Goal: Task Accomplishment & Management: Use online tool/utility

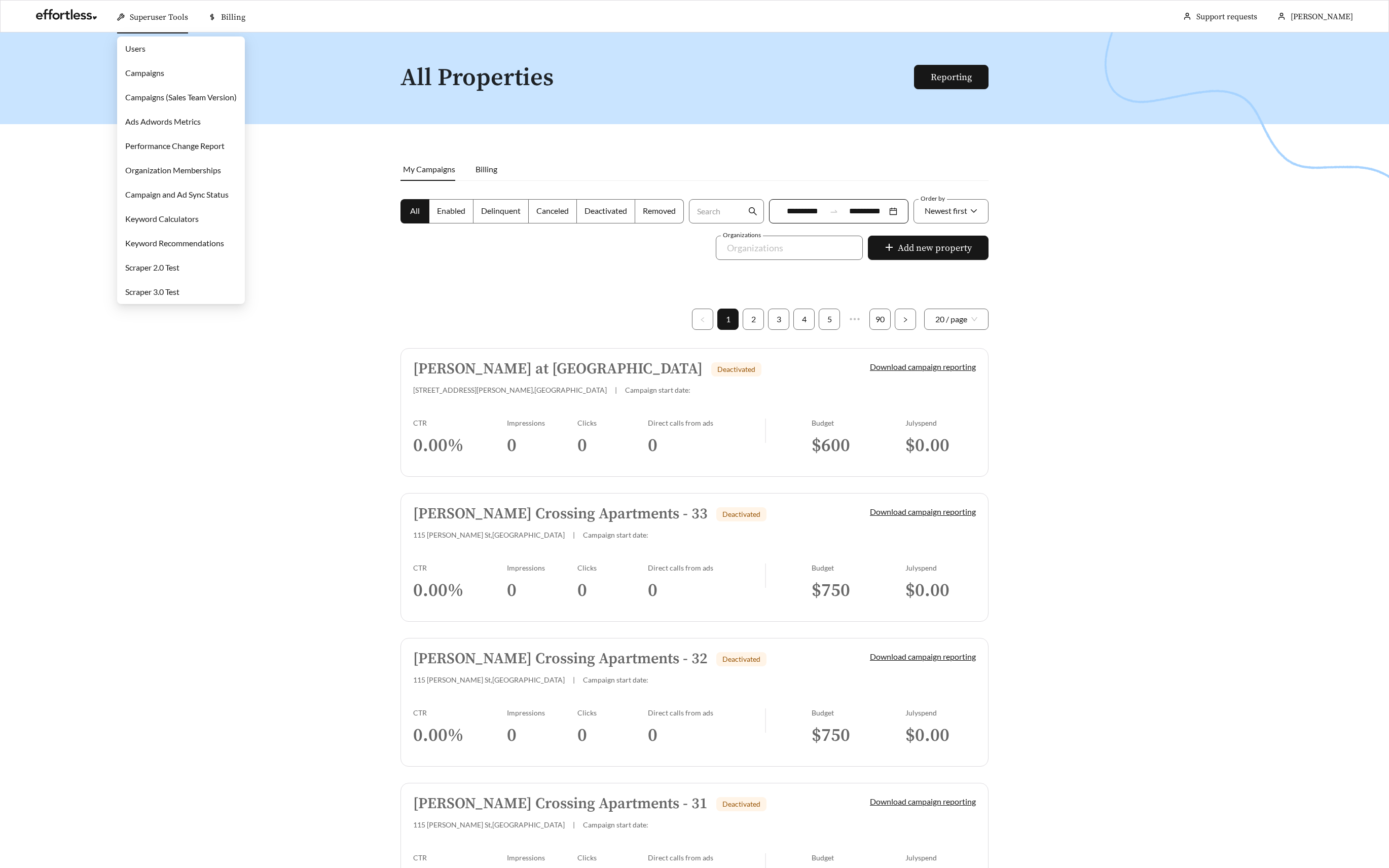
click at [160, 72] on link "Campaigns" at bounding box center [144, 73] width 39 height 10
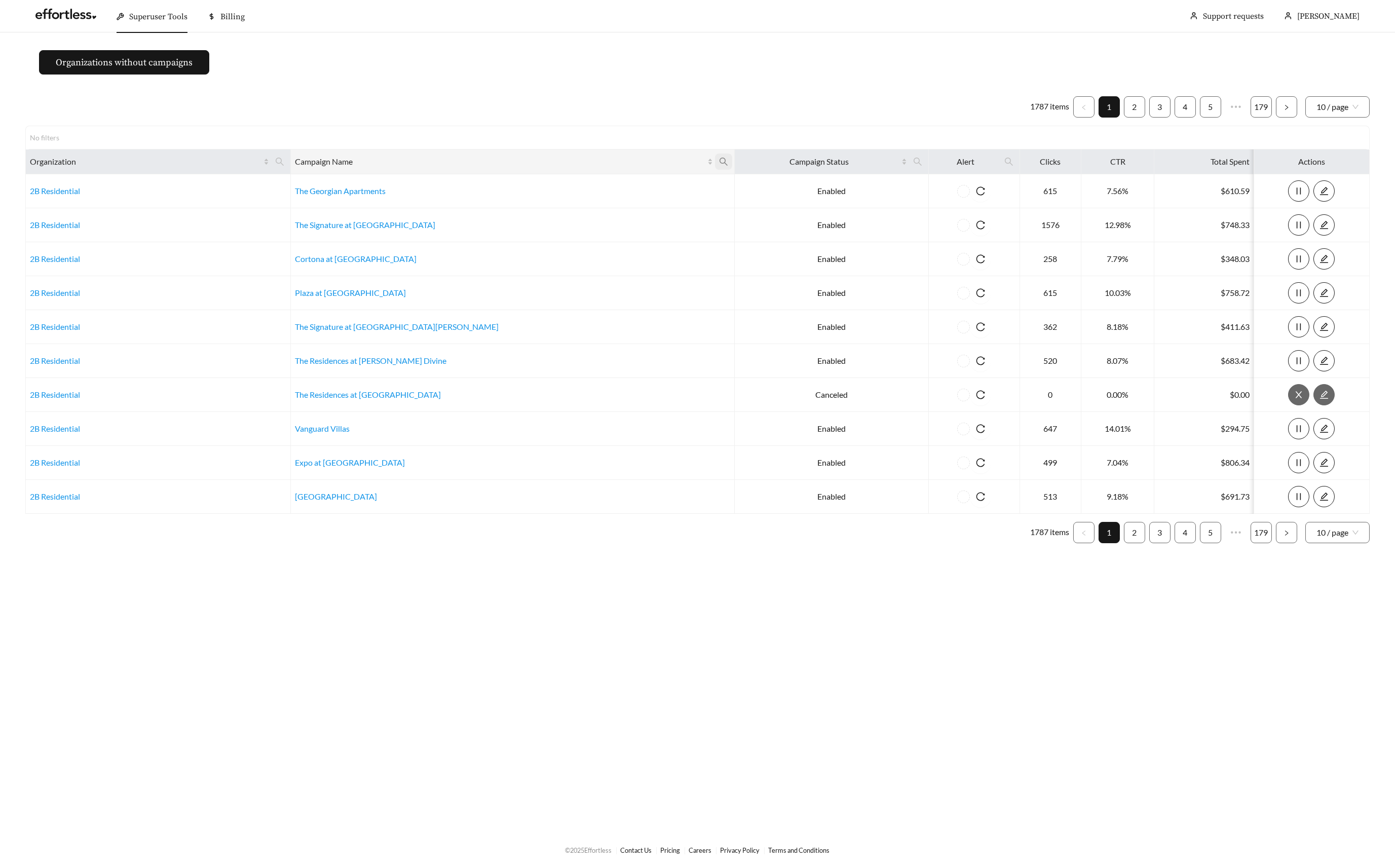
click at [719, 165] on icon "search" at bounding box center [723, 162] width 9 height 9
click at [561, 192] on input "text" at bounding box center [562, 186] width 103 height 22
paste input "**********"
type input "**********"
click at [610, 205] on button "Ok" at bounding box center [597, 211] width 31 height 20
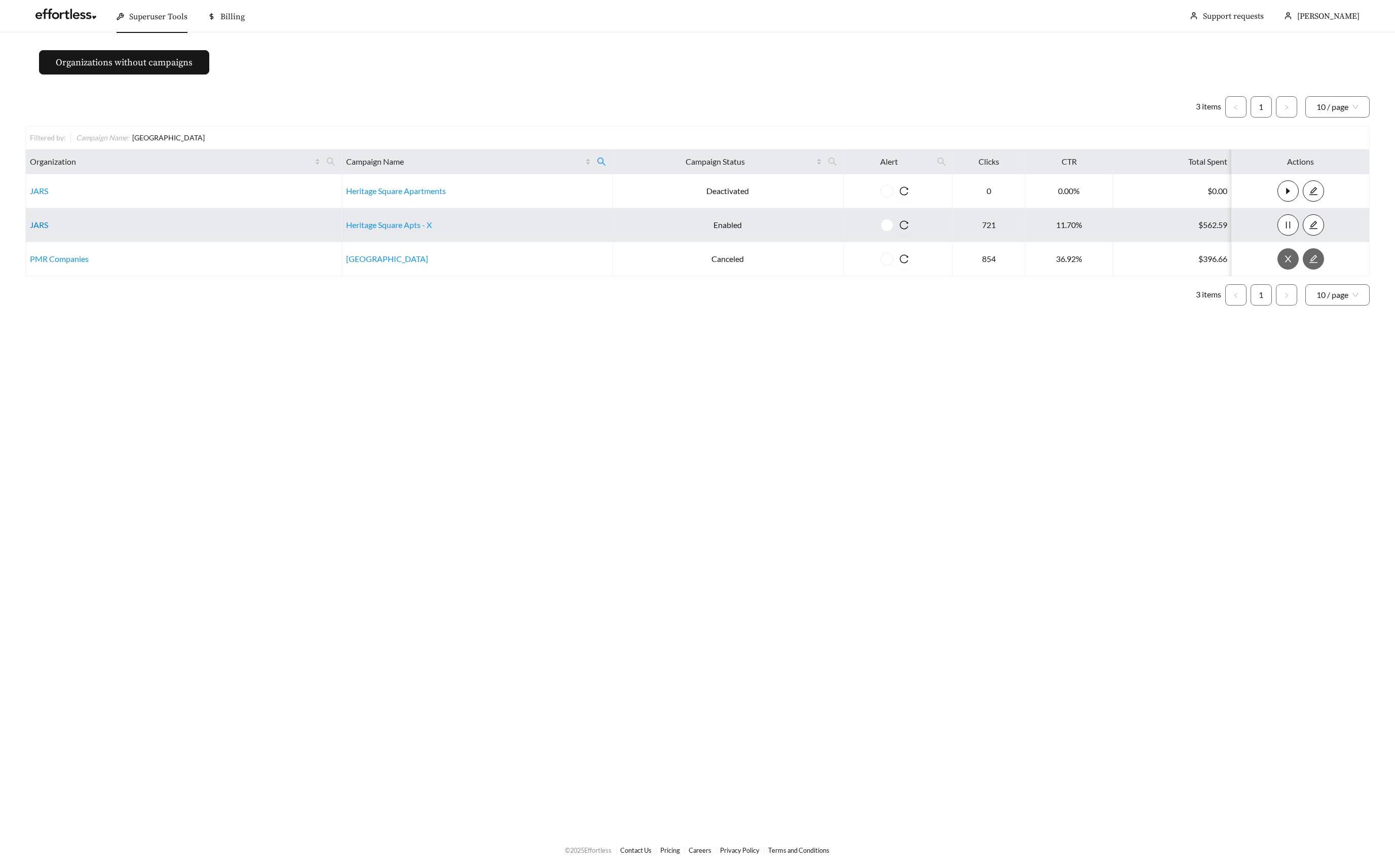
click at [42, 223] on link "JARS" at bounding box center [39, 225] width 18 height 10
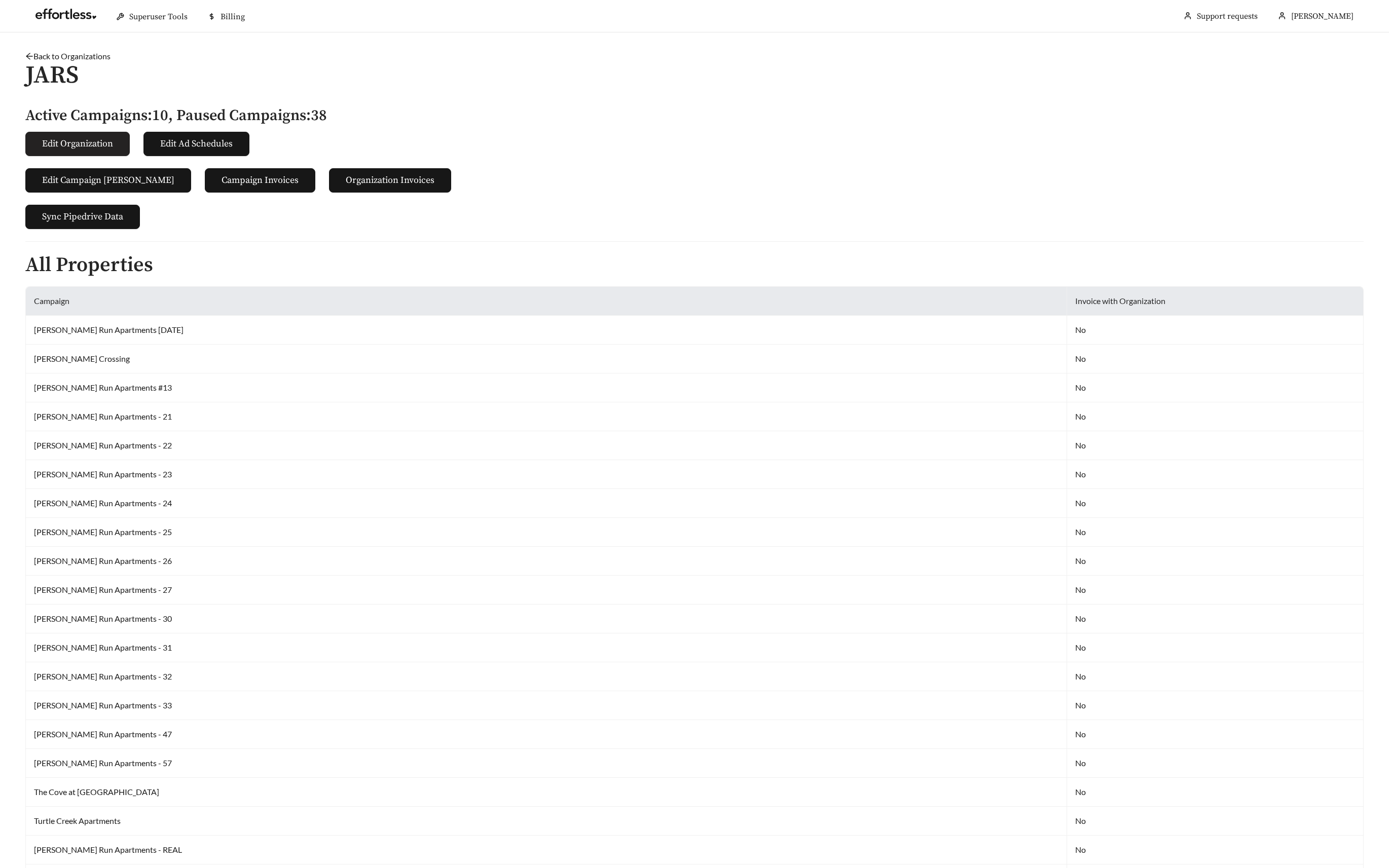
click at [100, 149] on span "Edit Organization" at bounding box center [77, 144] width 71 height 14
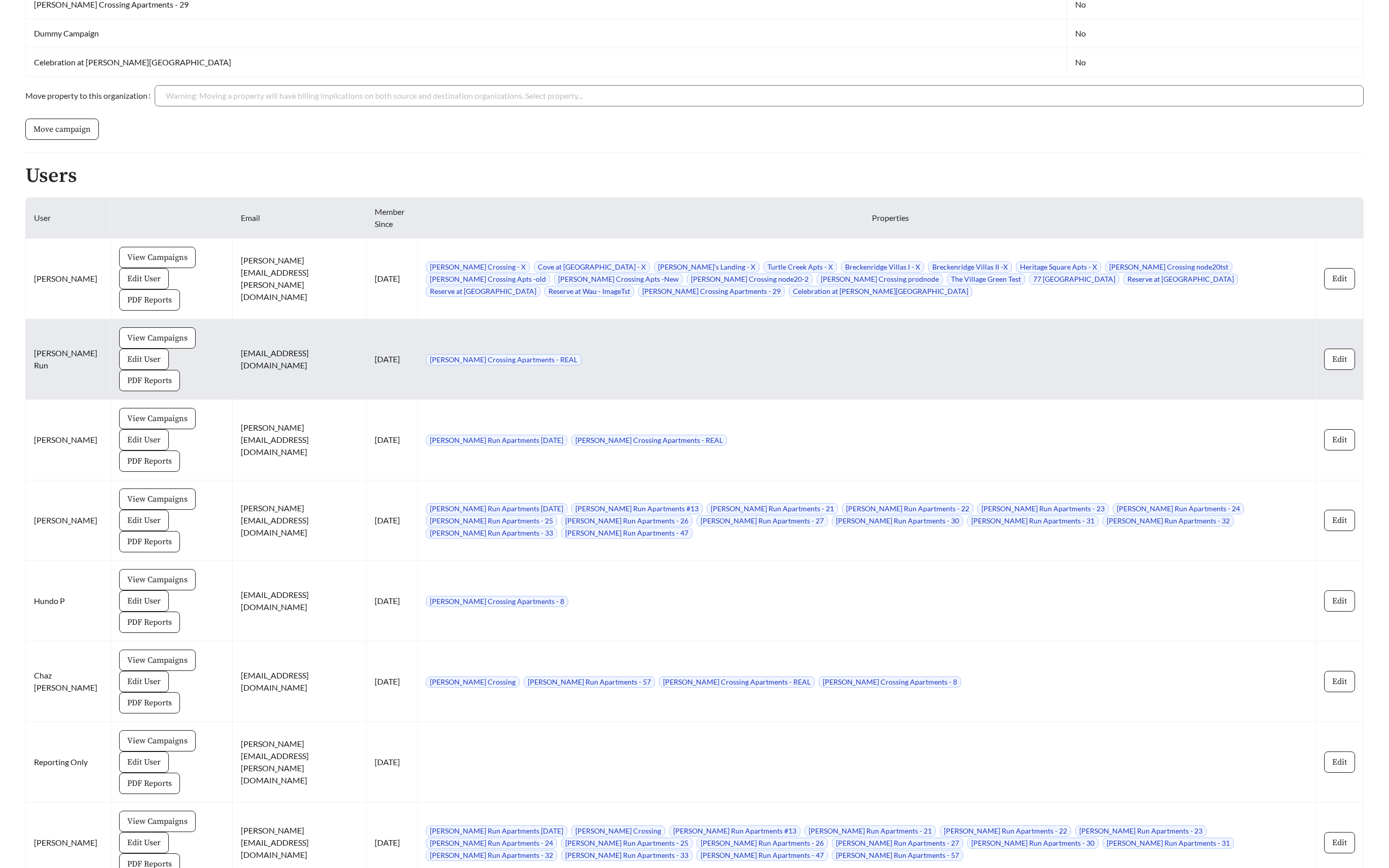
scroll to position [1600, 0]
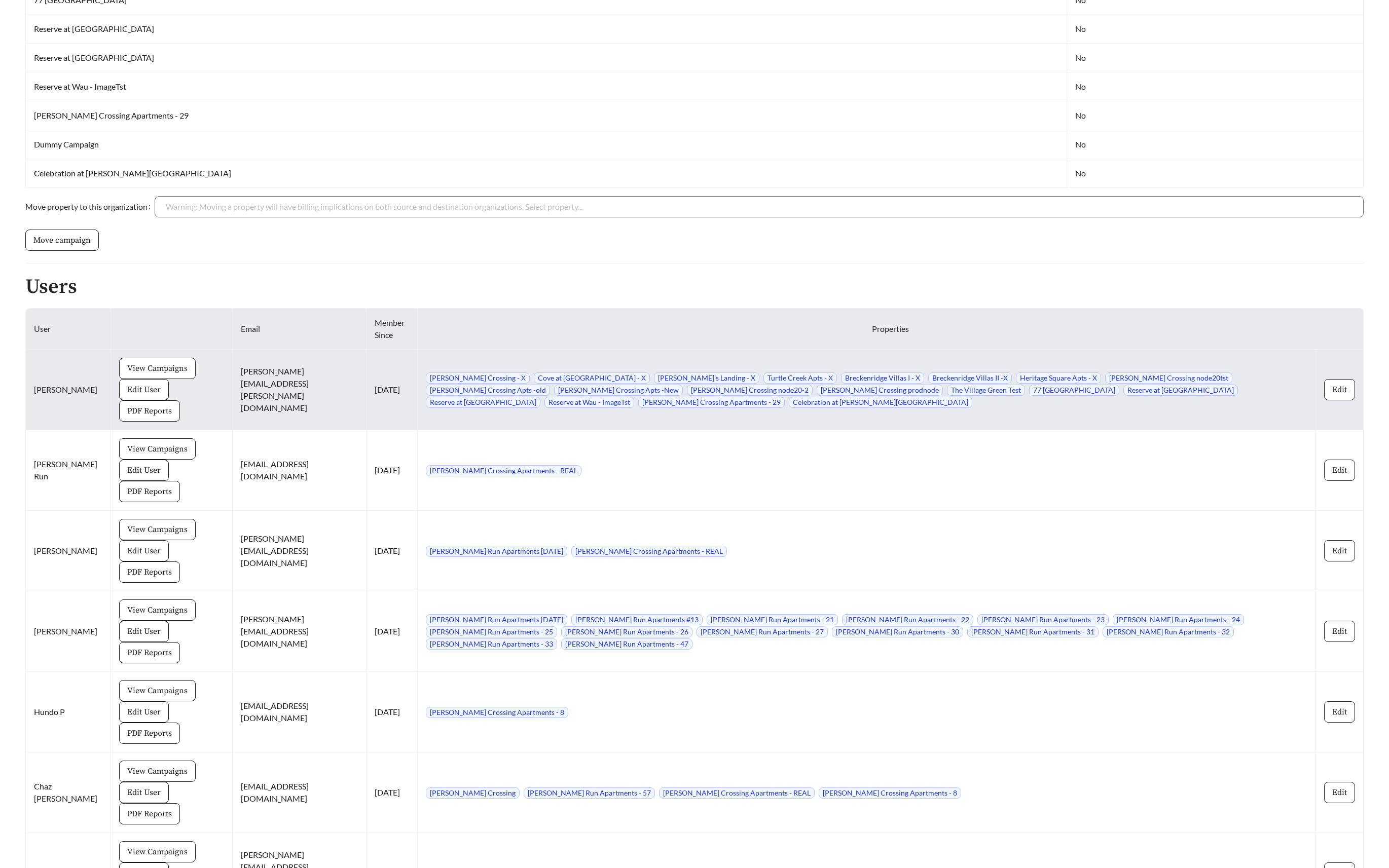
click at [152, 362] on span "View Campaigns" at bounding box center [157, 369] width 60 height 12
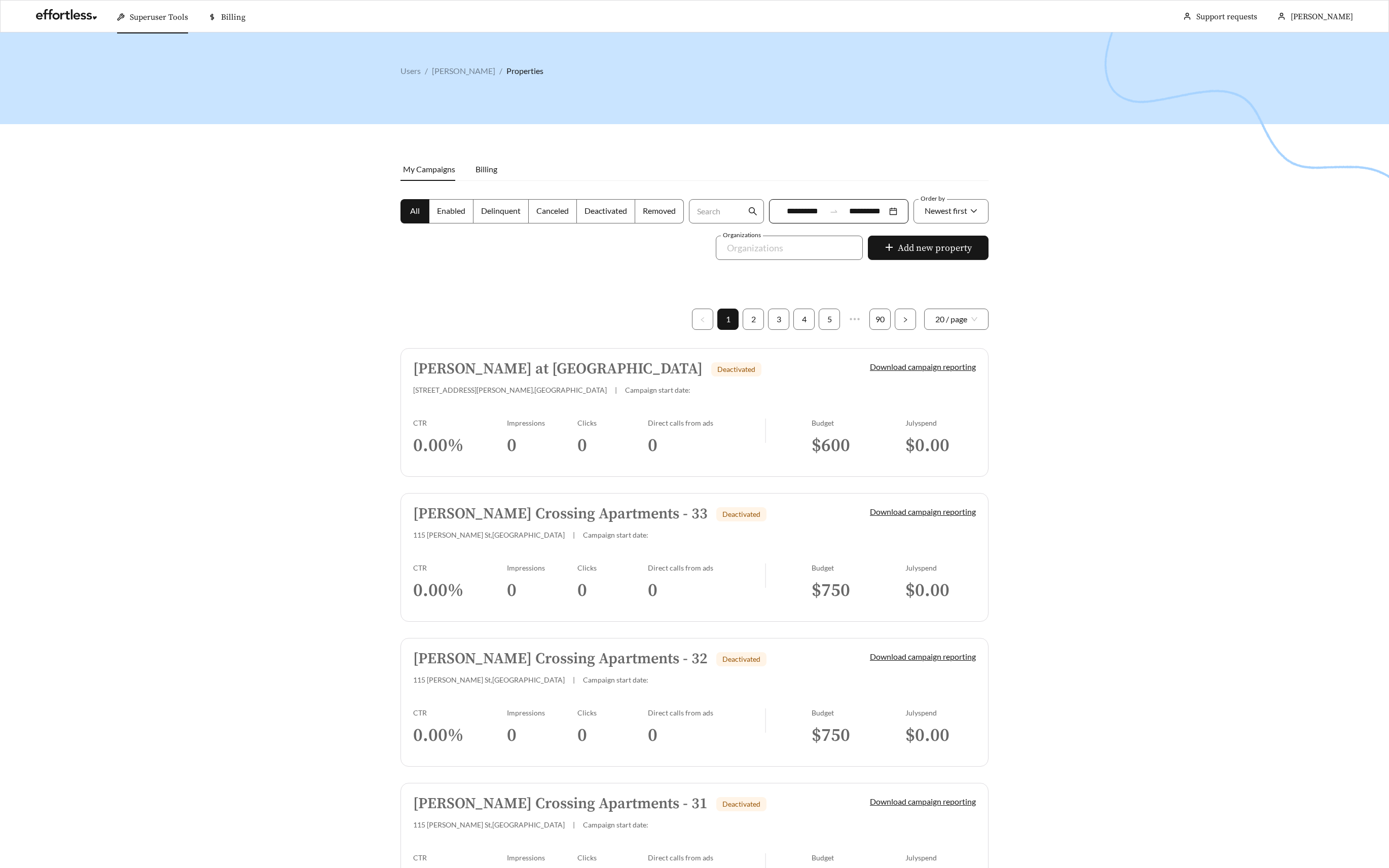
scroll to position [5, 0]
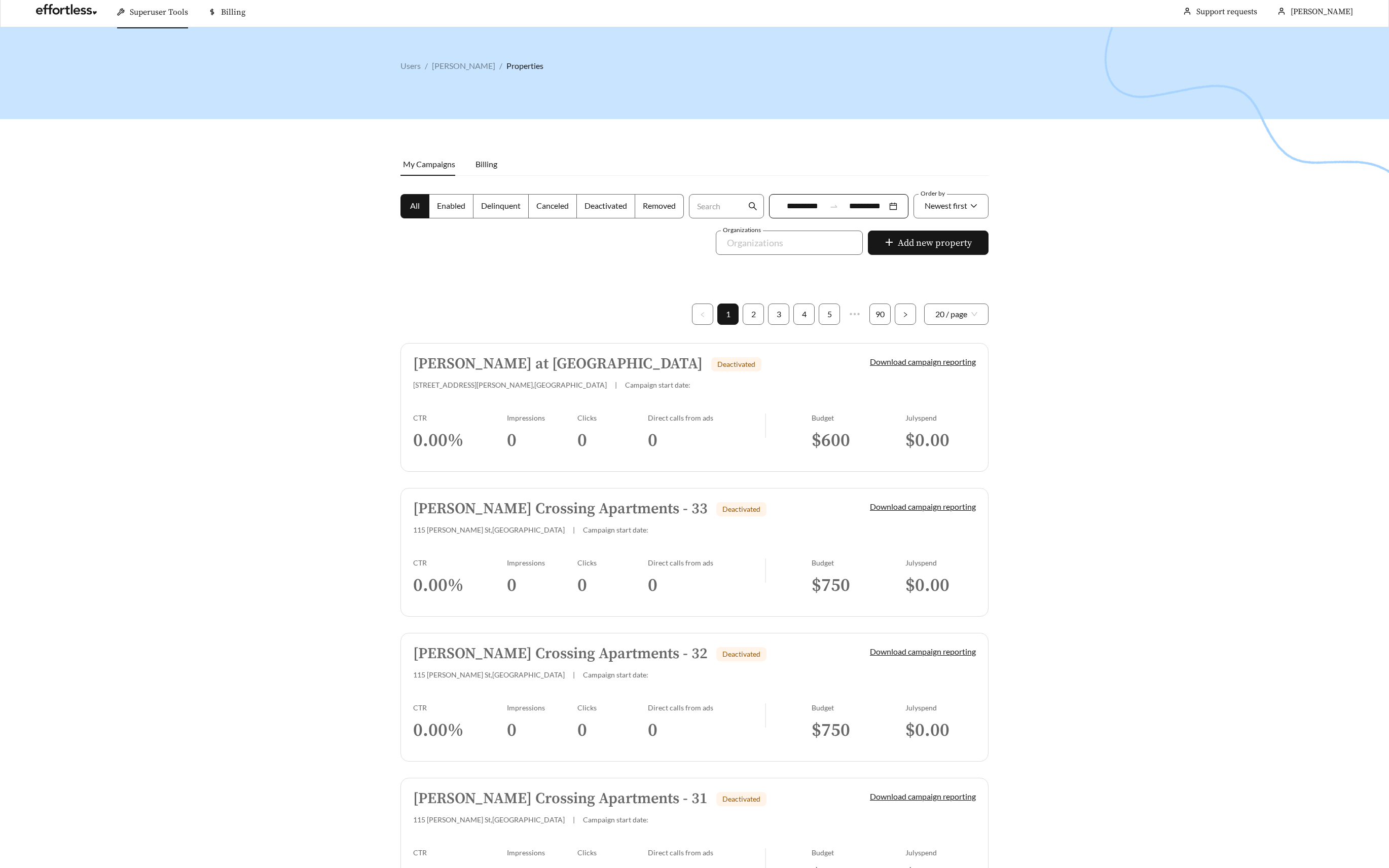
click at [454, 205] on span "Enabled" at bounding box center [451, 206] width 28 height 10
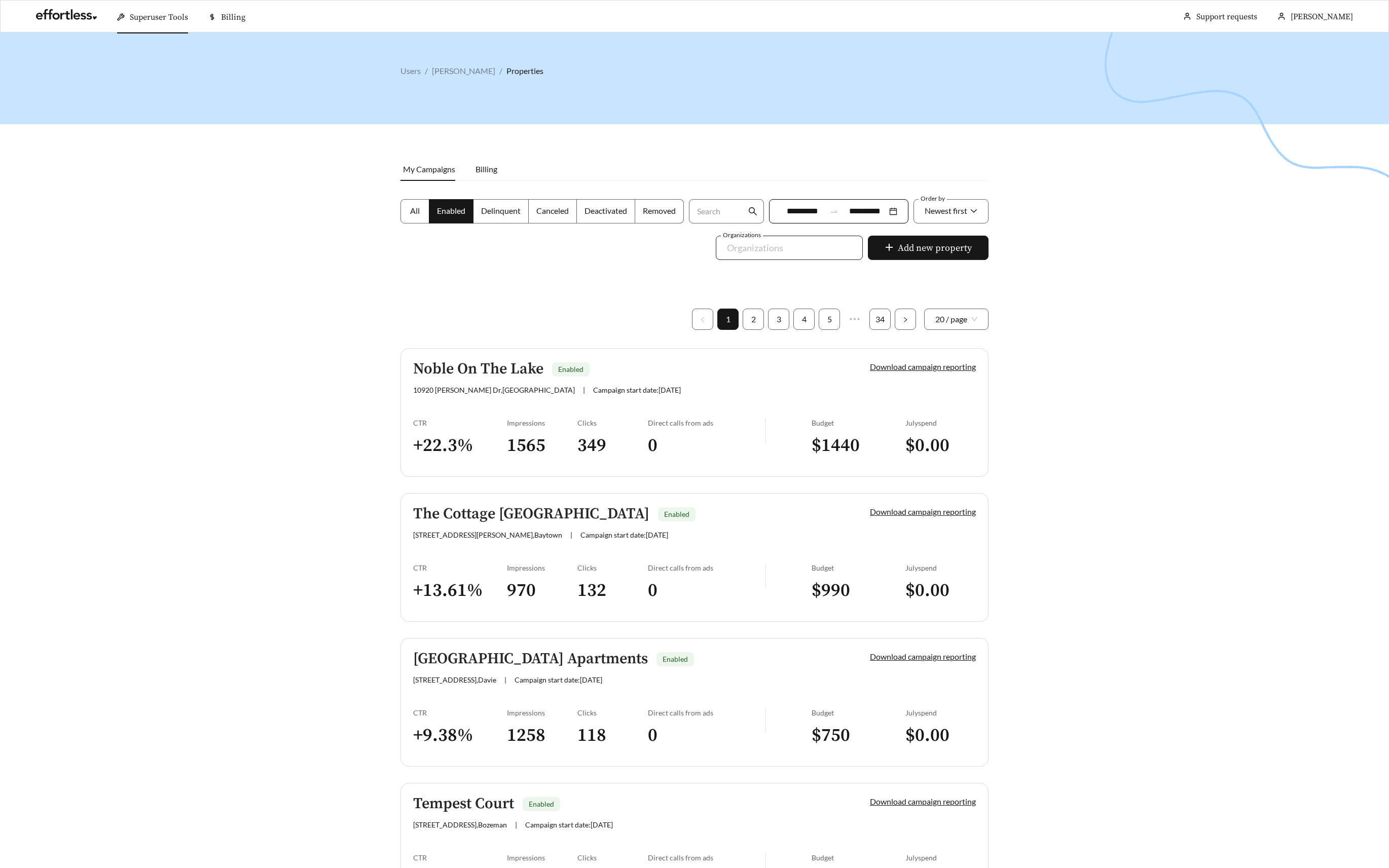
click at [819, 241] on div at bounding box center [782, 248] width 124 height 16
click at [1136, 230] on div at bounding box center [694, 466] width 1389 height 868
click at [705, 213] on input "Search" at bounding box center [720, 211] width 50 height 23
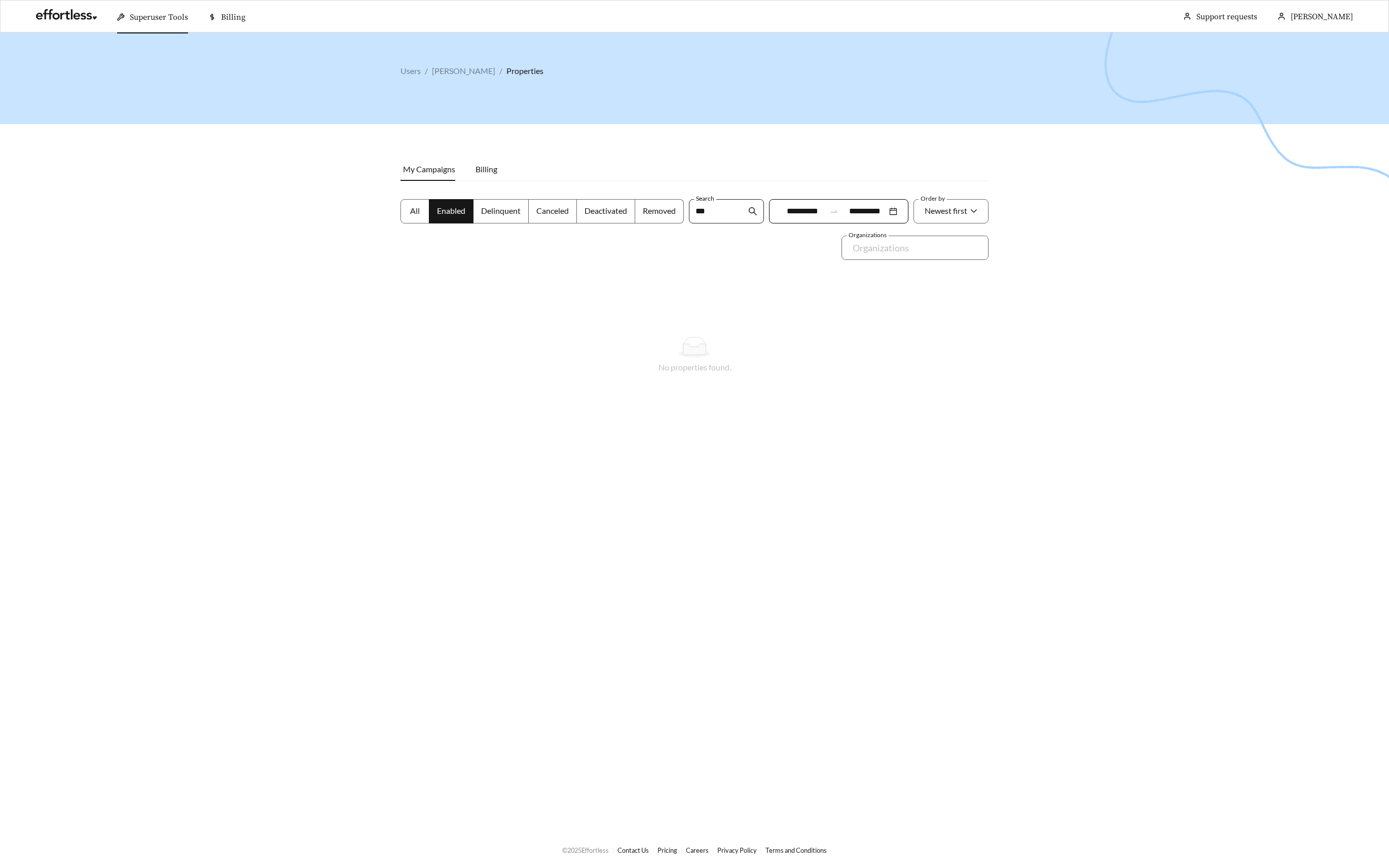
type input "**"
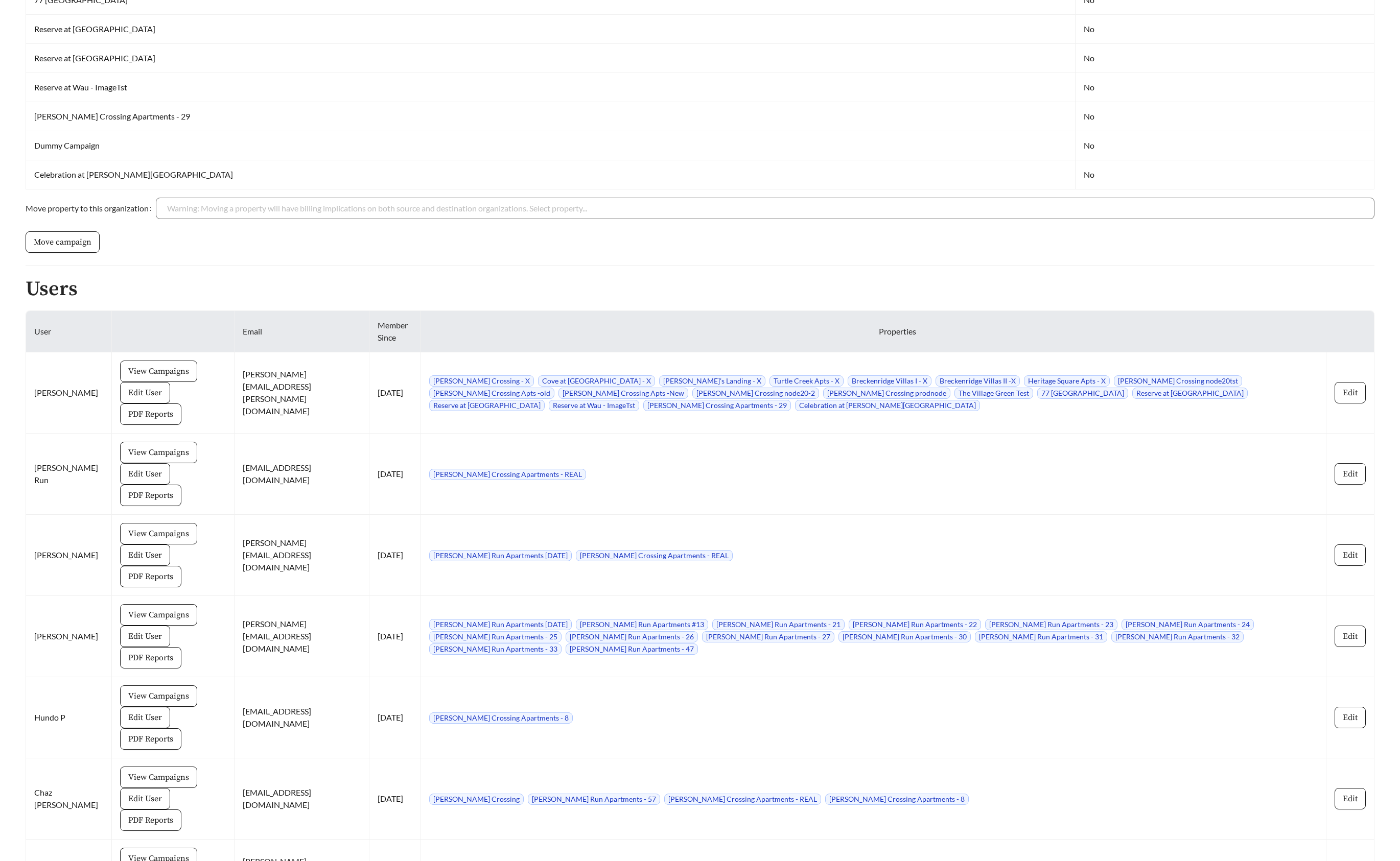
scroll to position [532, 0]
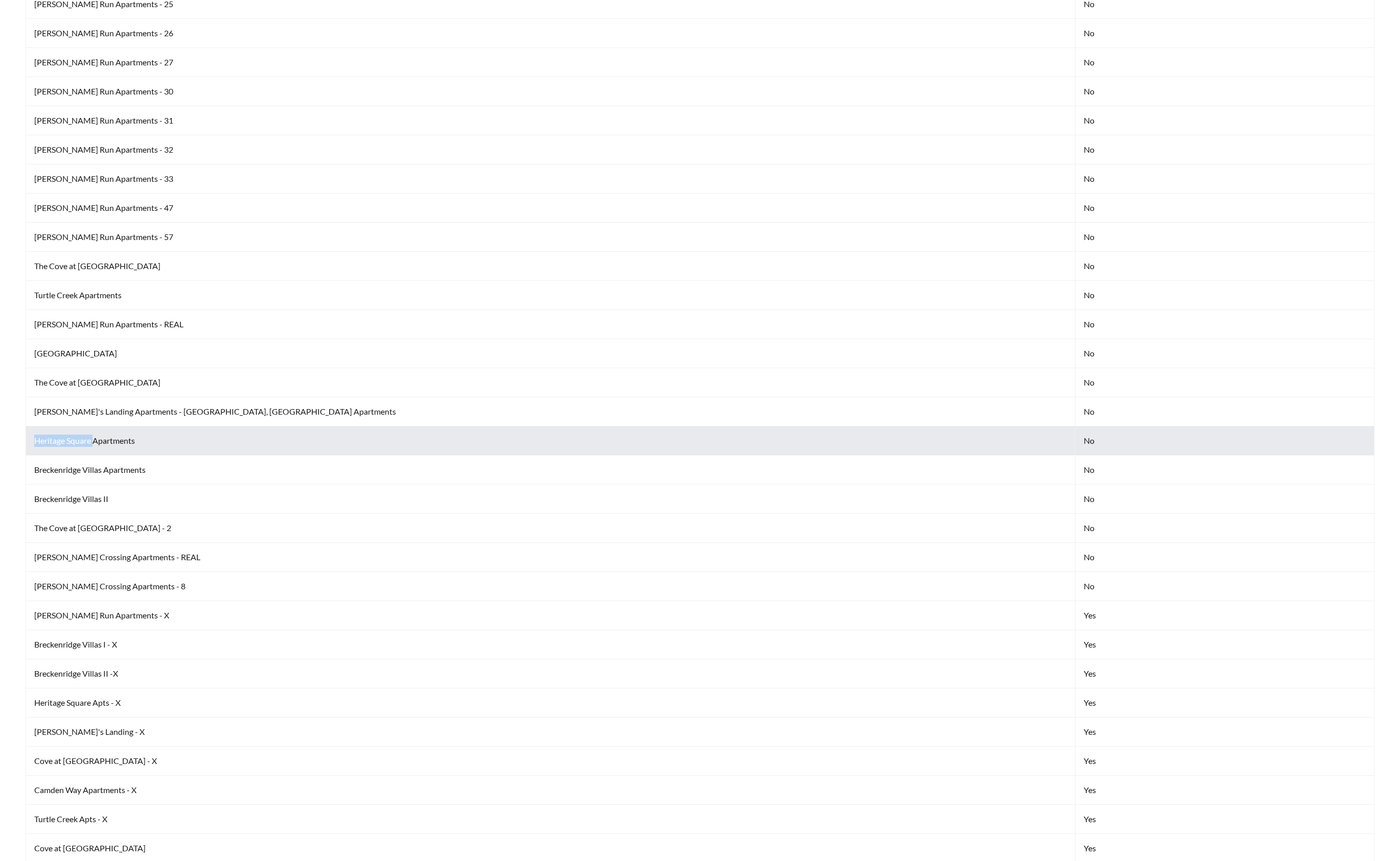
drag, startPoint x: 36, startPoint y: 430, endPoint x: 93, endPoint y: 430, distance: 57.0
click at [93, 430] on td "Heritage Square Apartments" at bounding box center [551, 441] width 1049 height 29
copy td "[GEOGRAPHIC_DATA]"
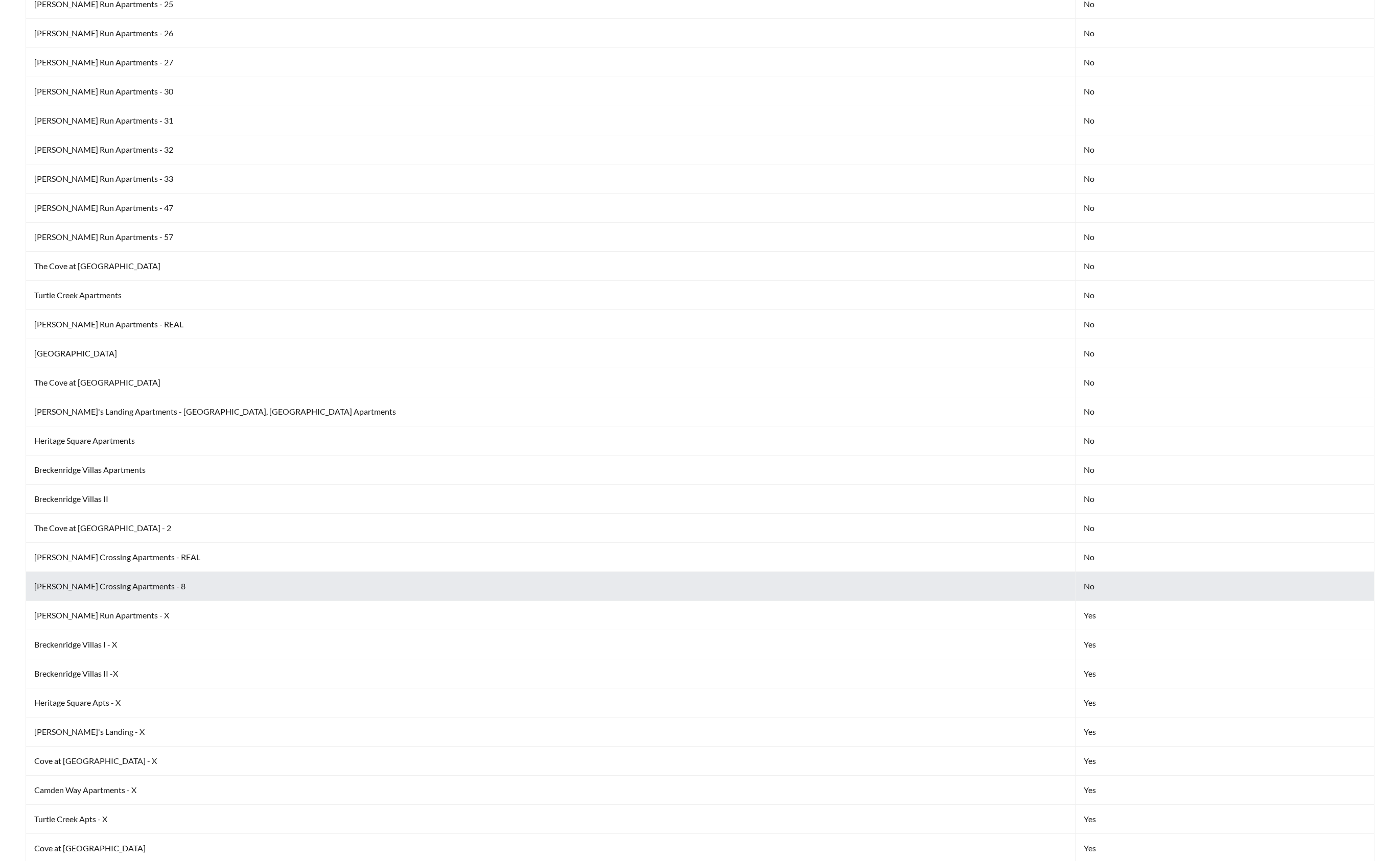
scroll to position [1549, 0]
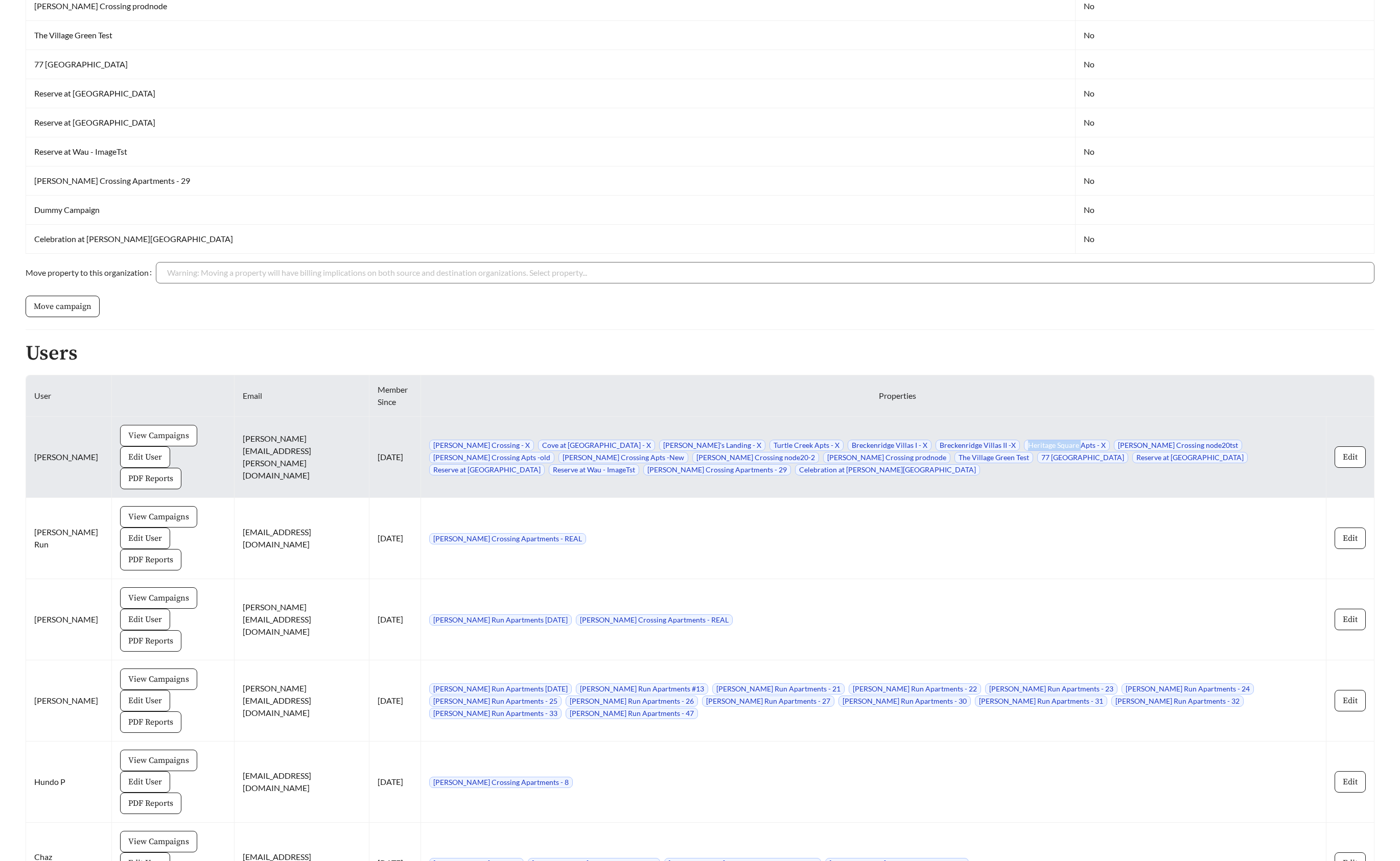
click at [136, 430] on span "View Campaigns" at bounding box center [159, 436] width 61 height 12
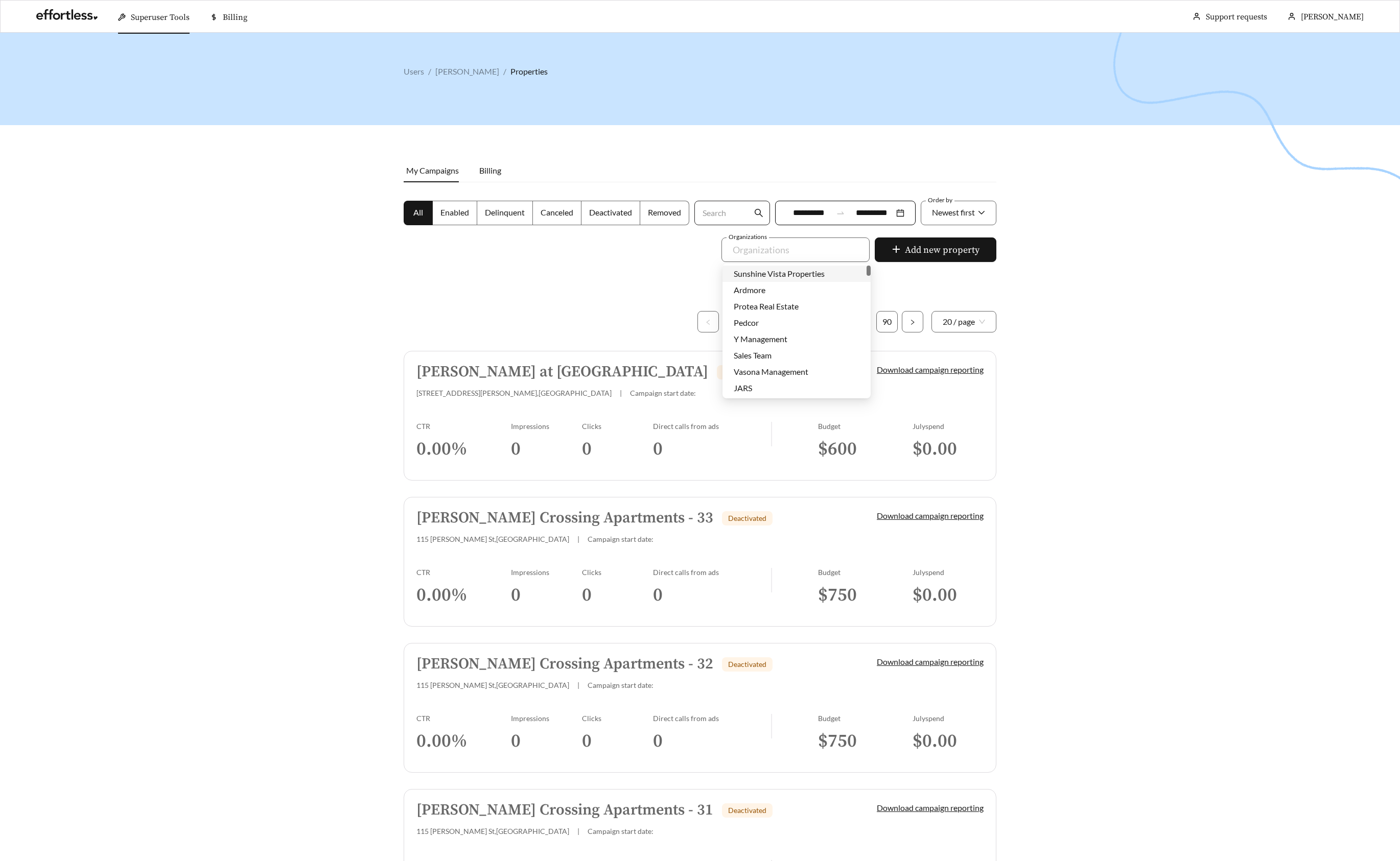
drag, startPoint x: 739, startPoint y: 255, endPoint x: 731, endPoint y: 203, distance: 52.6
click at [739, 255] on div at bounding box center [788, 250] width 125 height 16
click at [731, 203] on input "Search" at bounding box center [726, 213] width 51 height 24
paste input "**********"
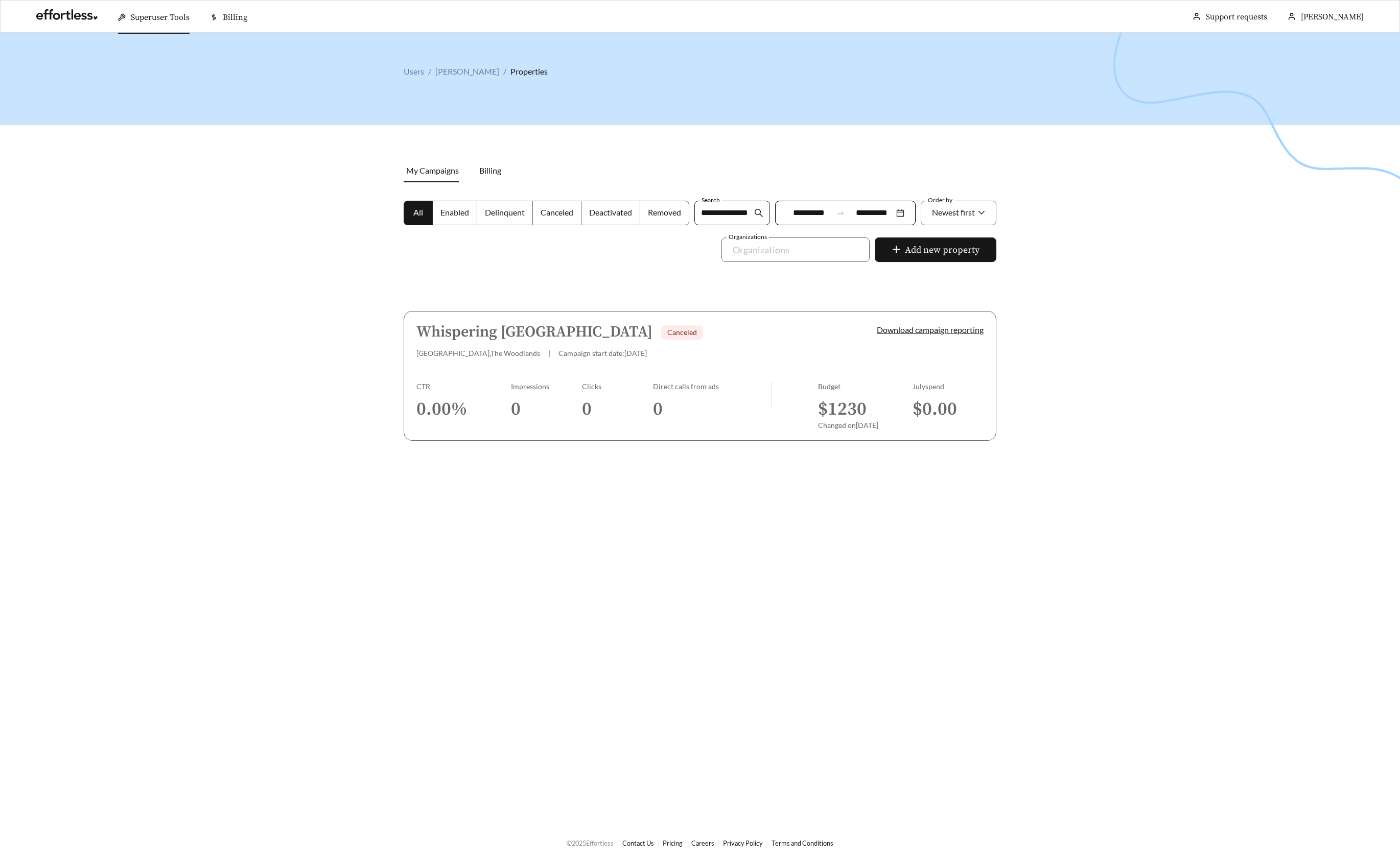
type input "**********"
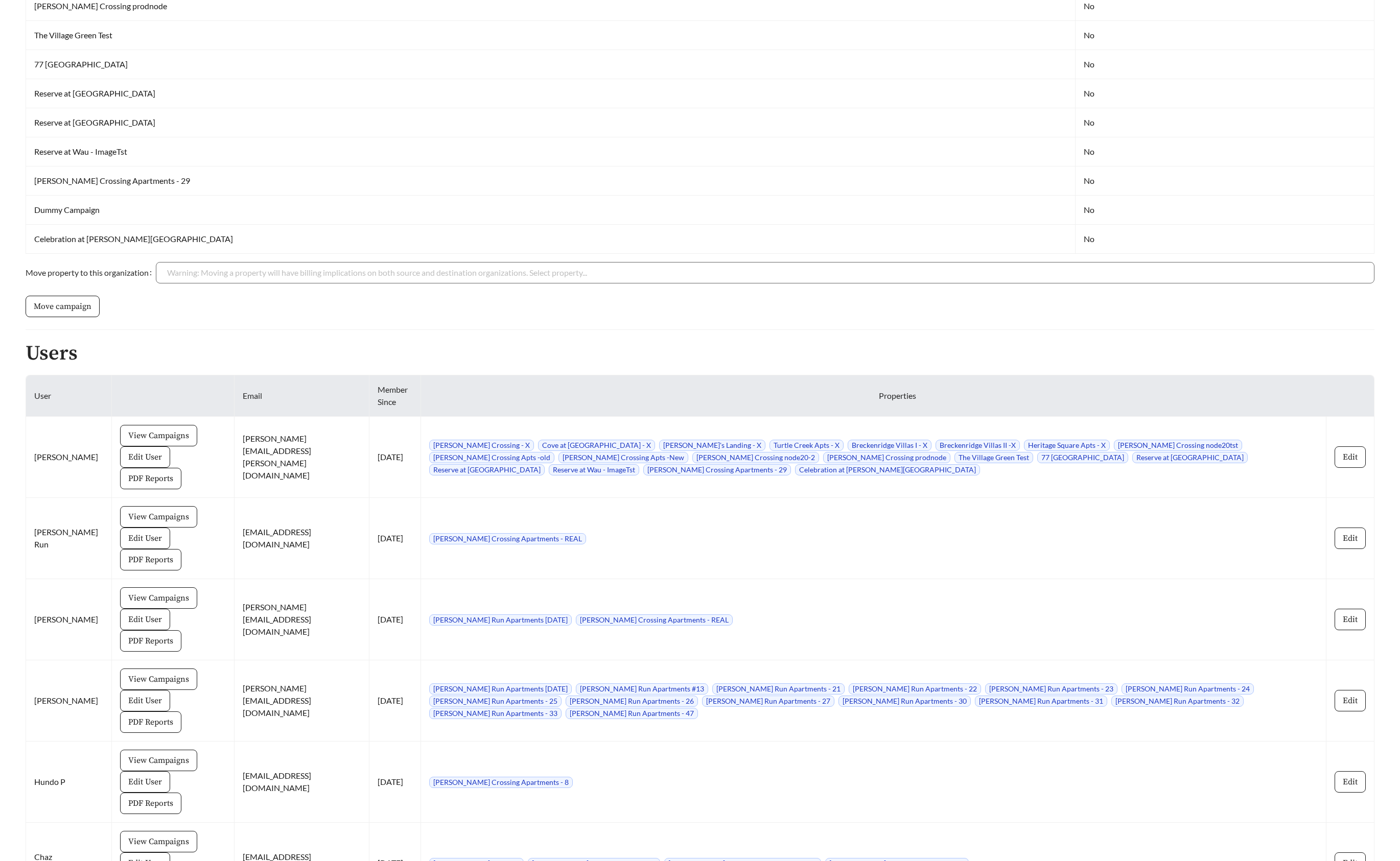
scroll to position [2192, 0]
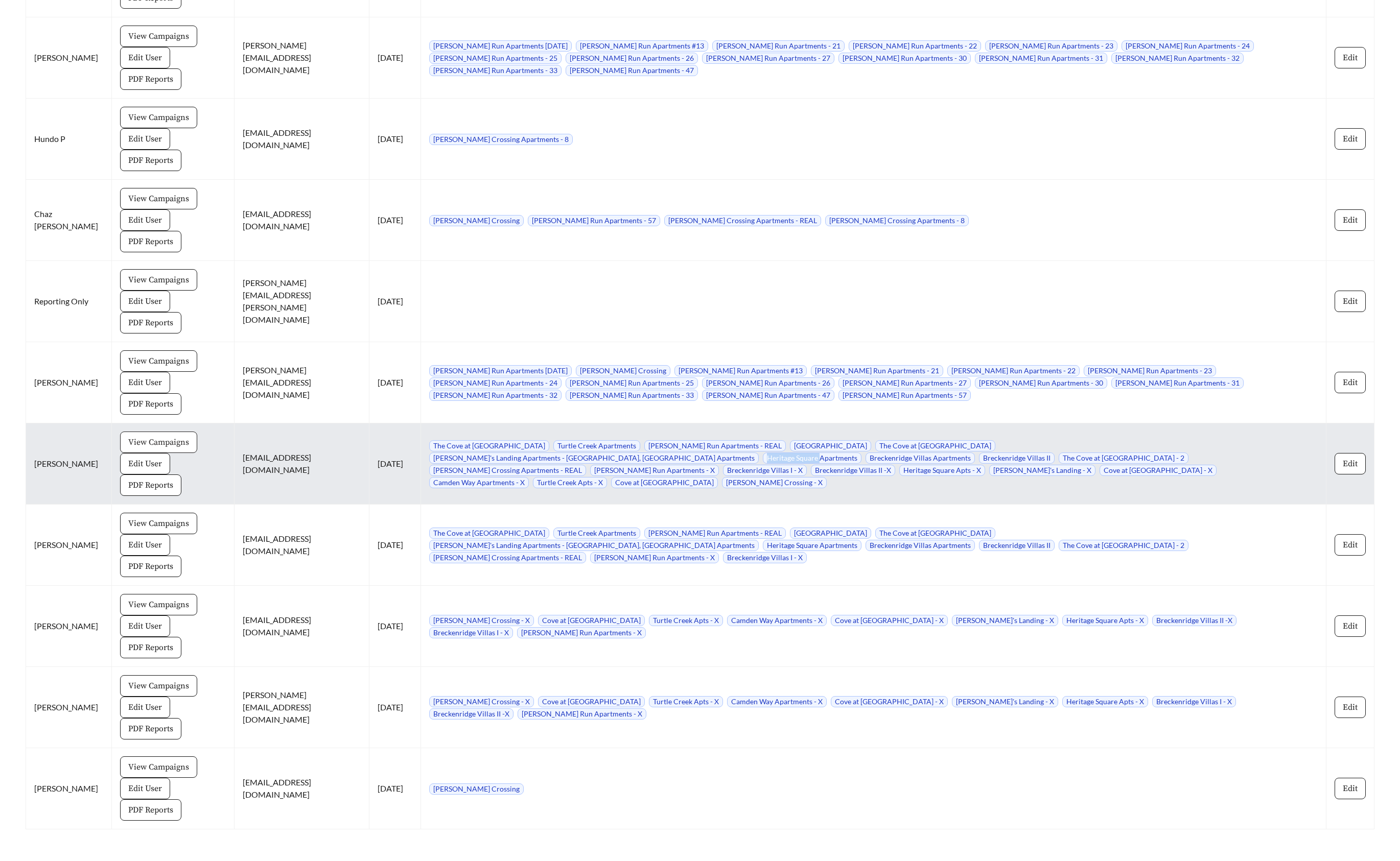
click at [141, 436] on span "View Campaigns" at bounding box center [159, 442] width 61 height 12
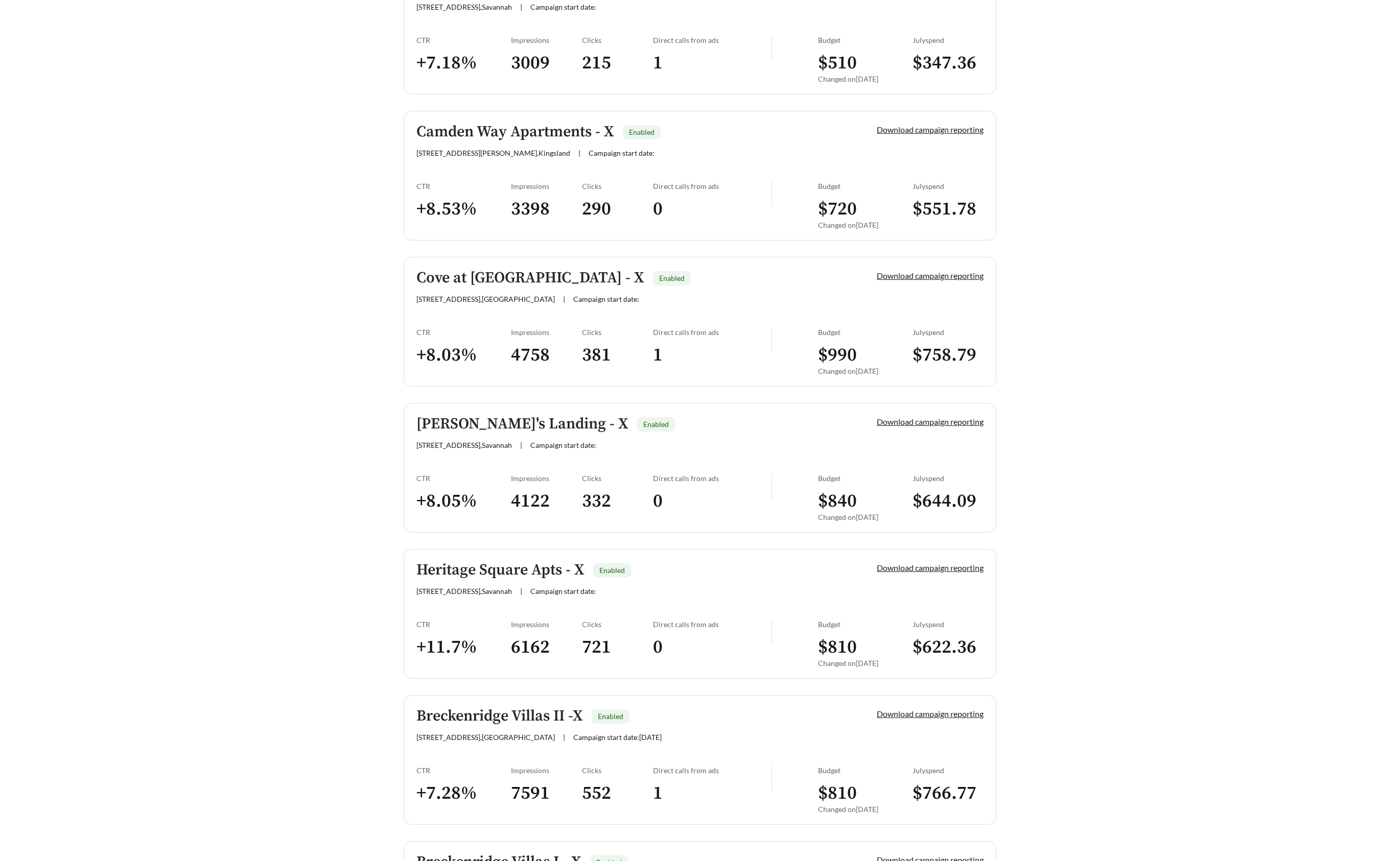
scroll to position [724, 0]
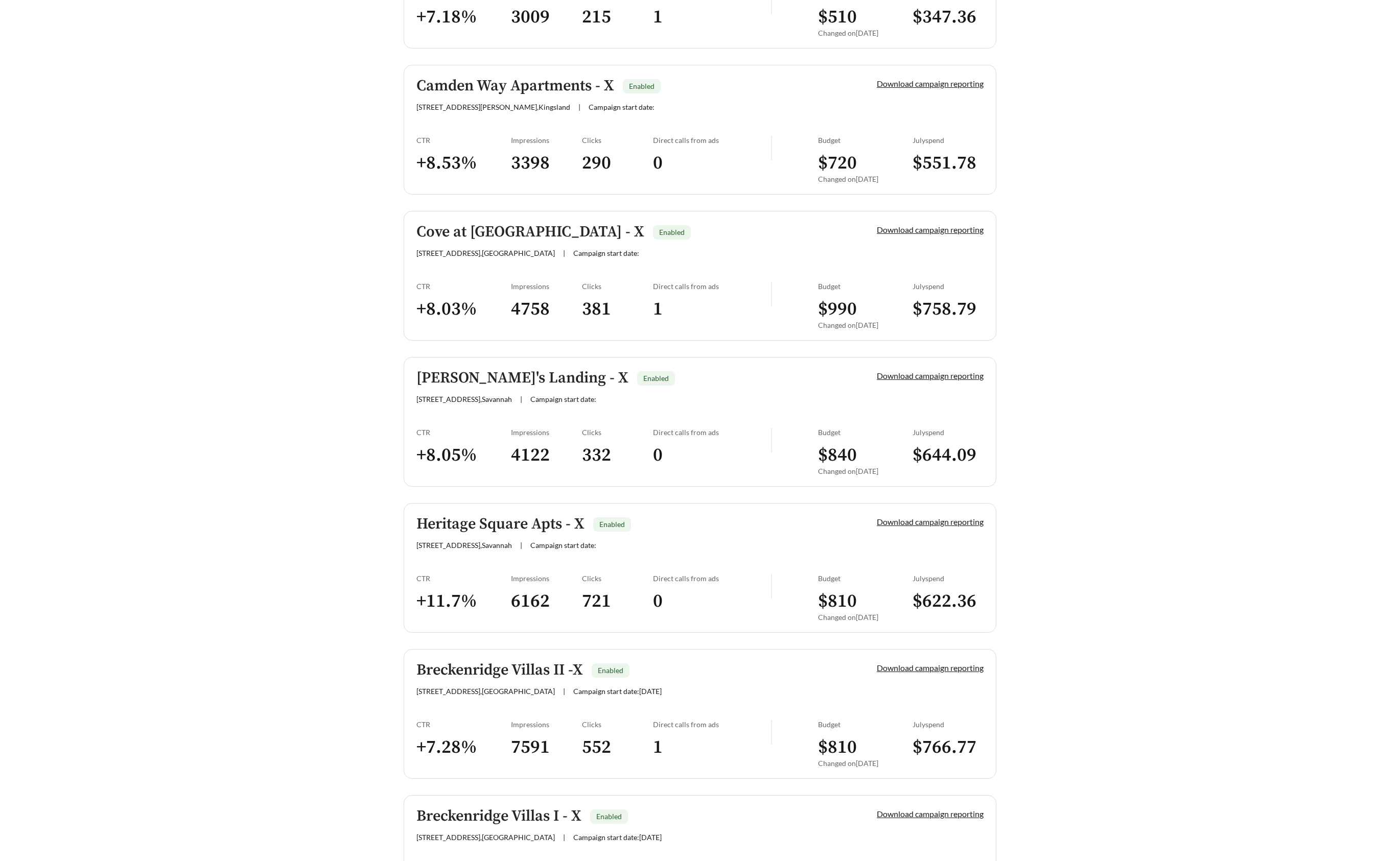
click at [492, 525] on h5 "Heritage Square Apts - X" at bounding box center [500, 524] width 168 height 17
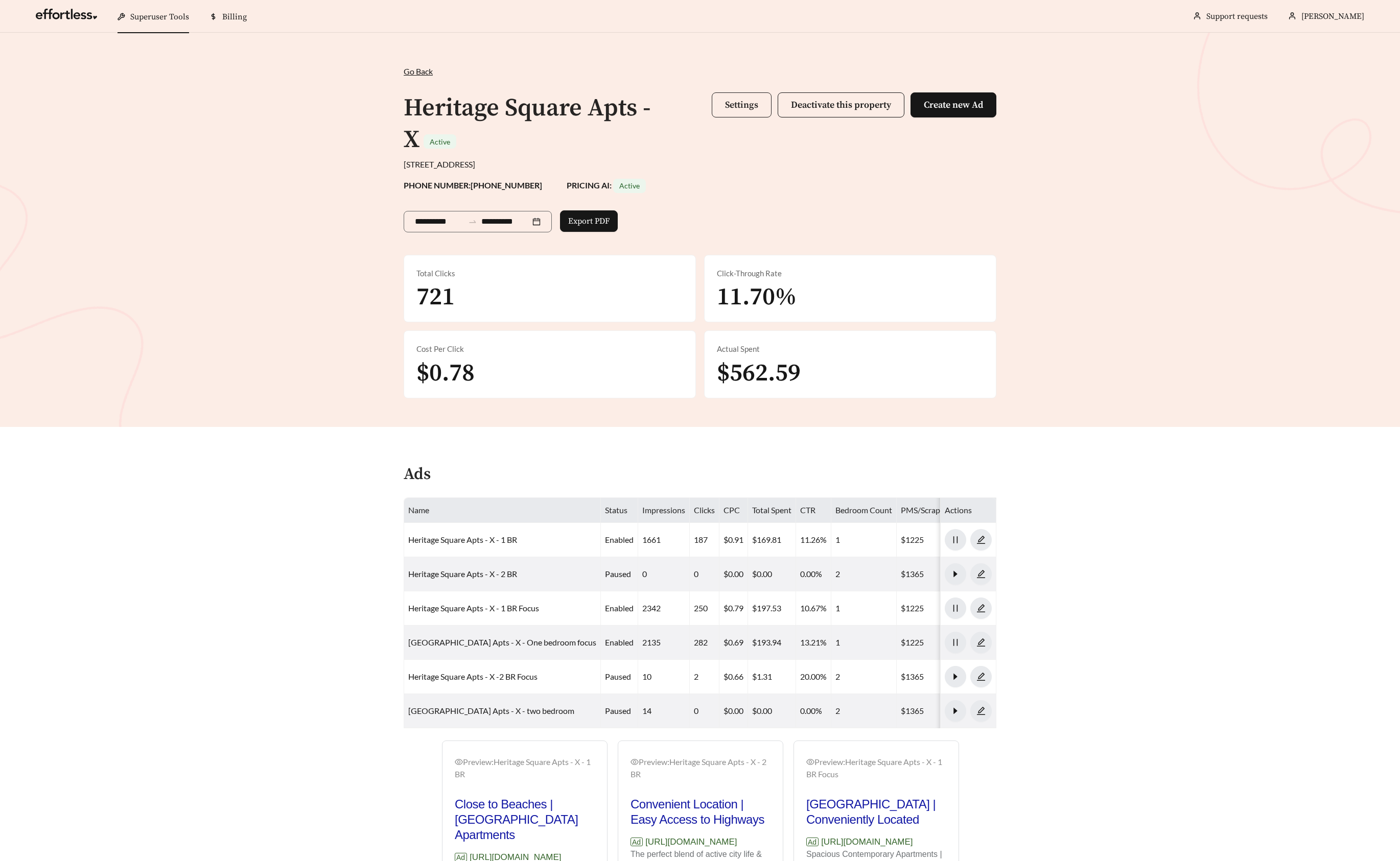
click at [736, 102] on span "Settings" at bounding box center [742, 105] width 33 height 12
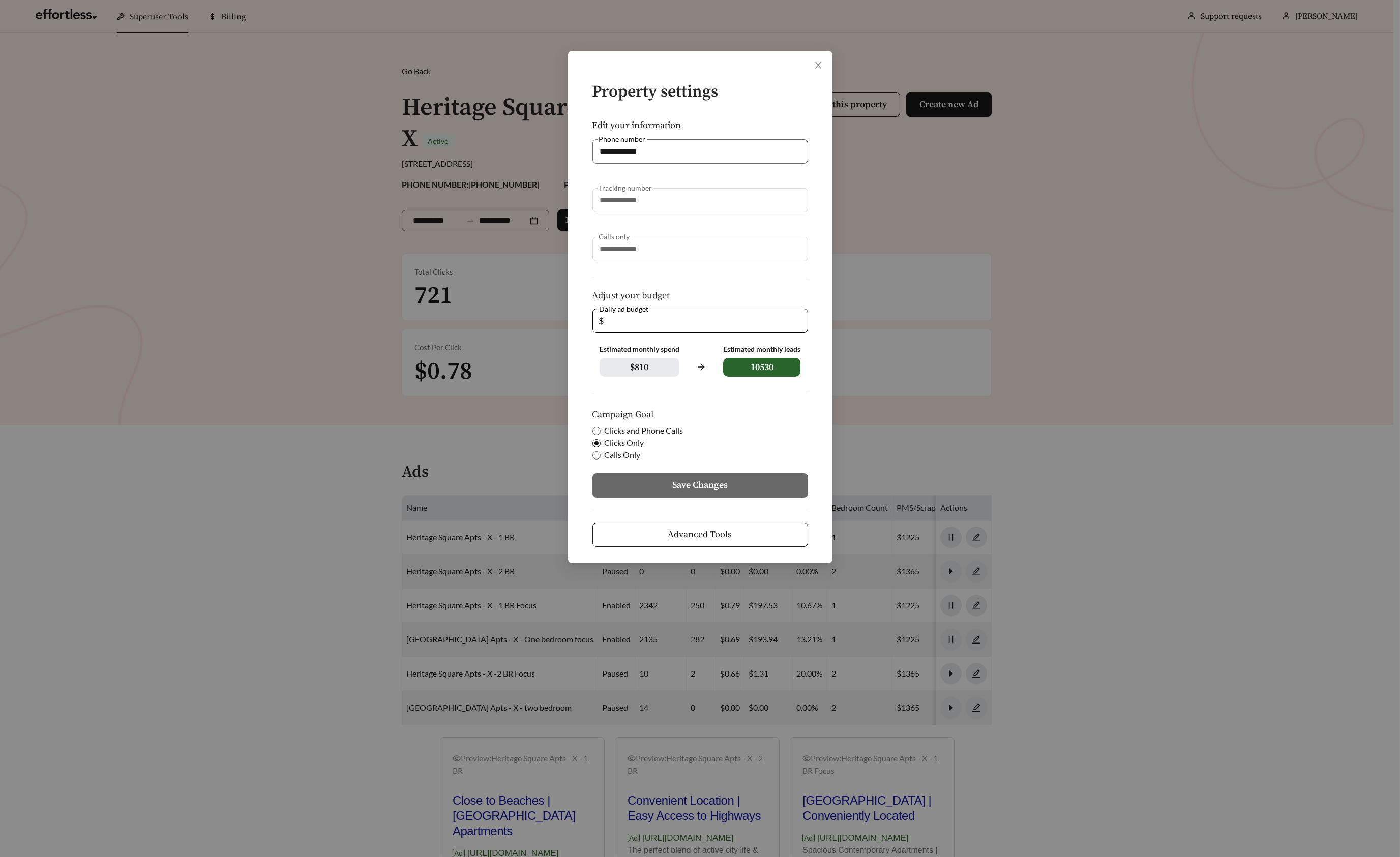
click at [741, 535] on button "Advanced Tools" at bounding box center [701, 535] width 216 height 25
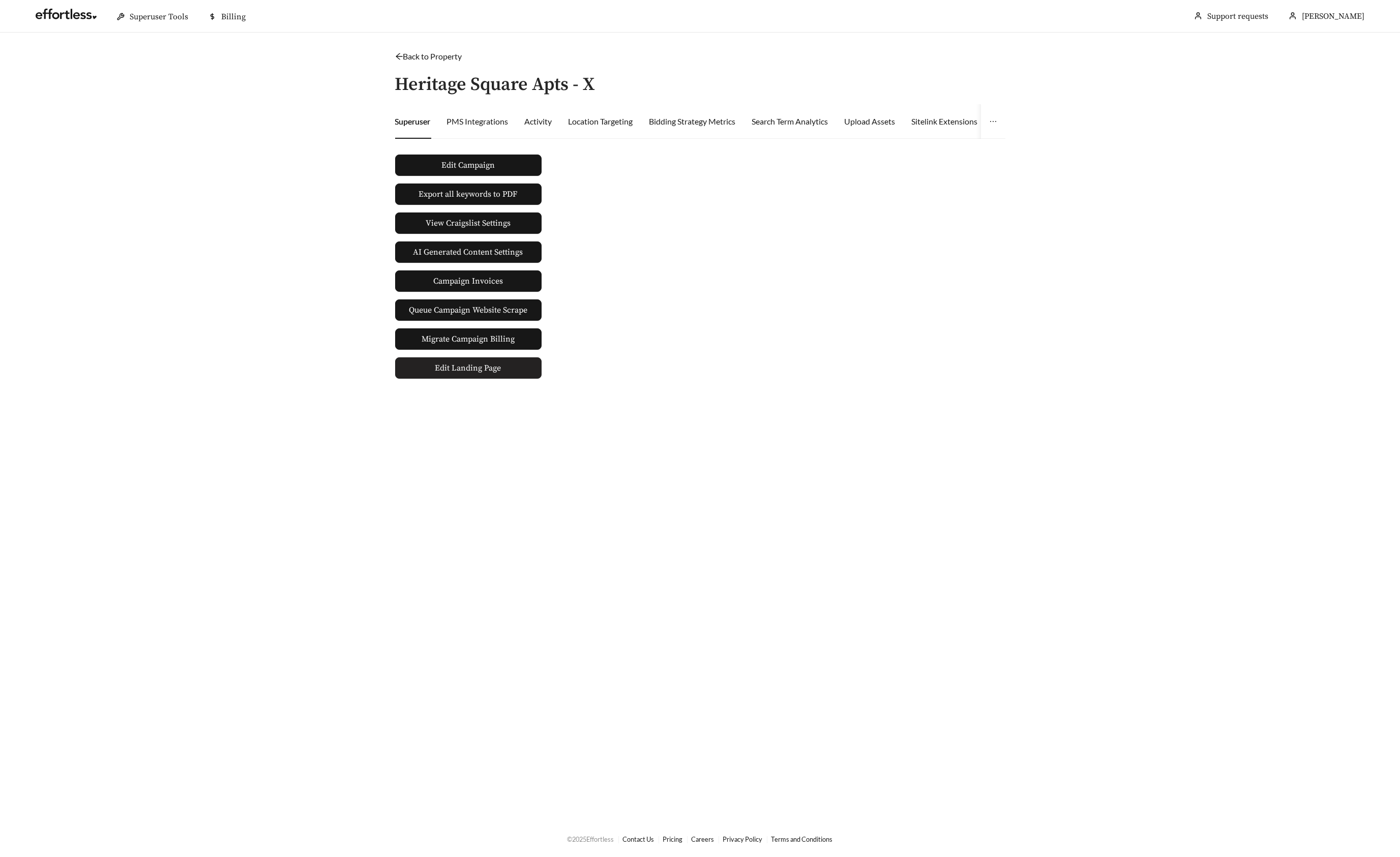
click at [495, 361] on span "Edit Landing Page" at bounding box center [468, 368] width 66 height 20
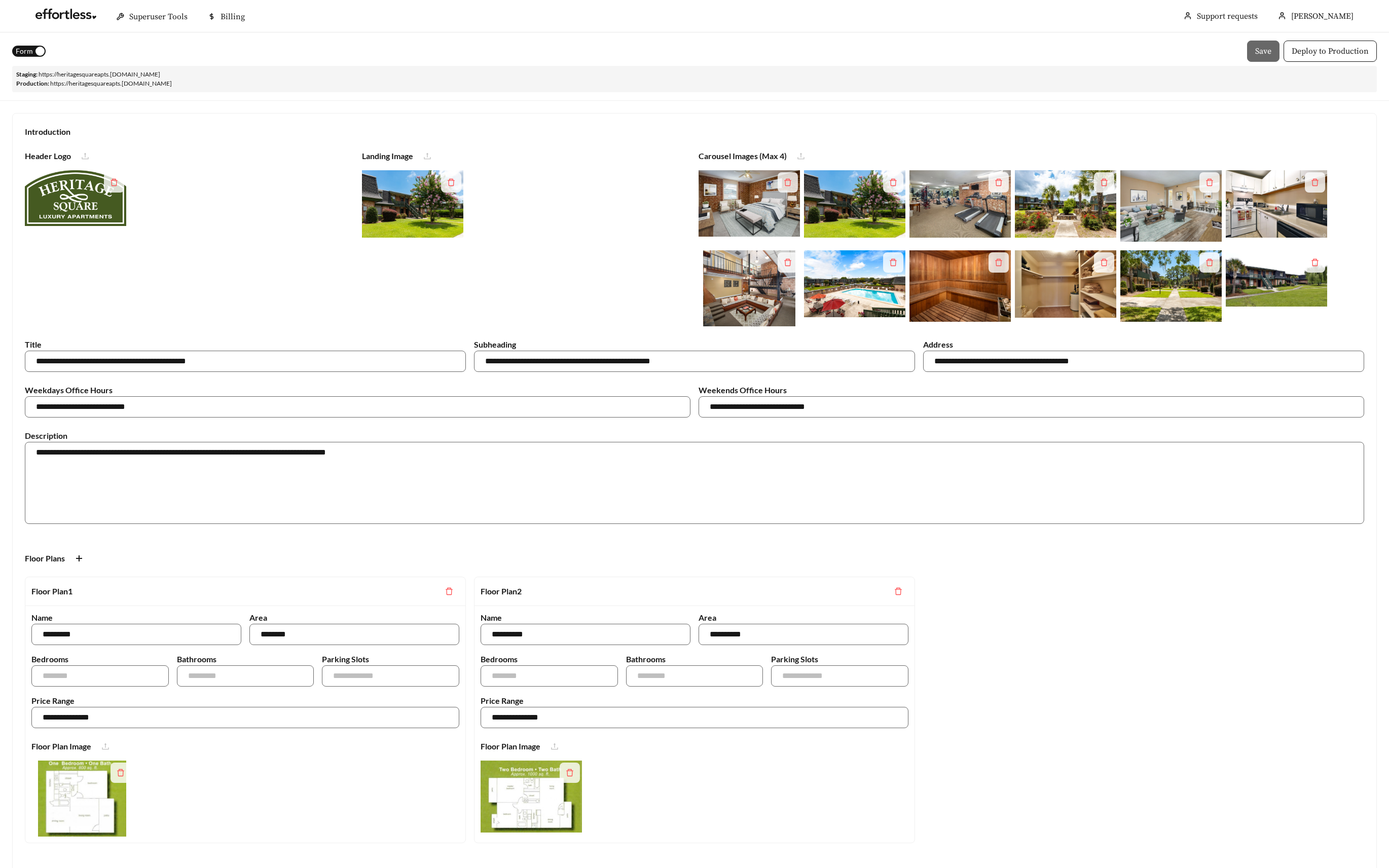
click at [30, 50] on span "Form" at bounding box center [25, 51] width 17 height 11
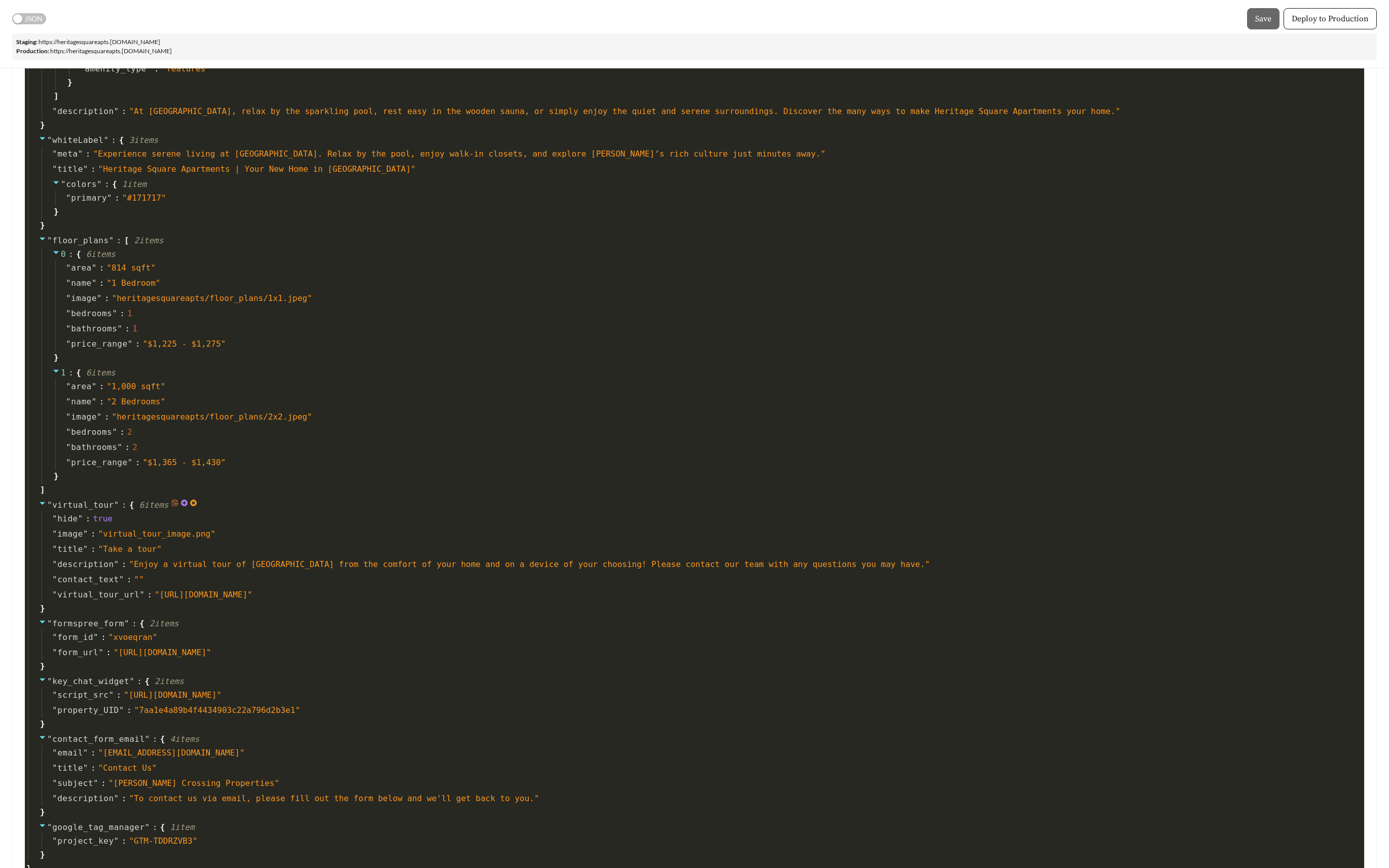
scroll to position [2805, 0]
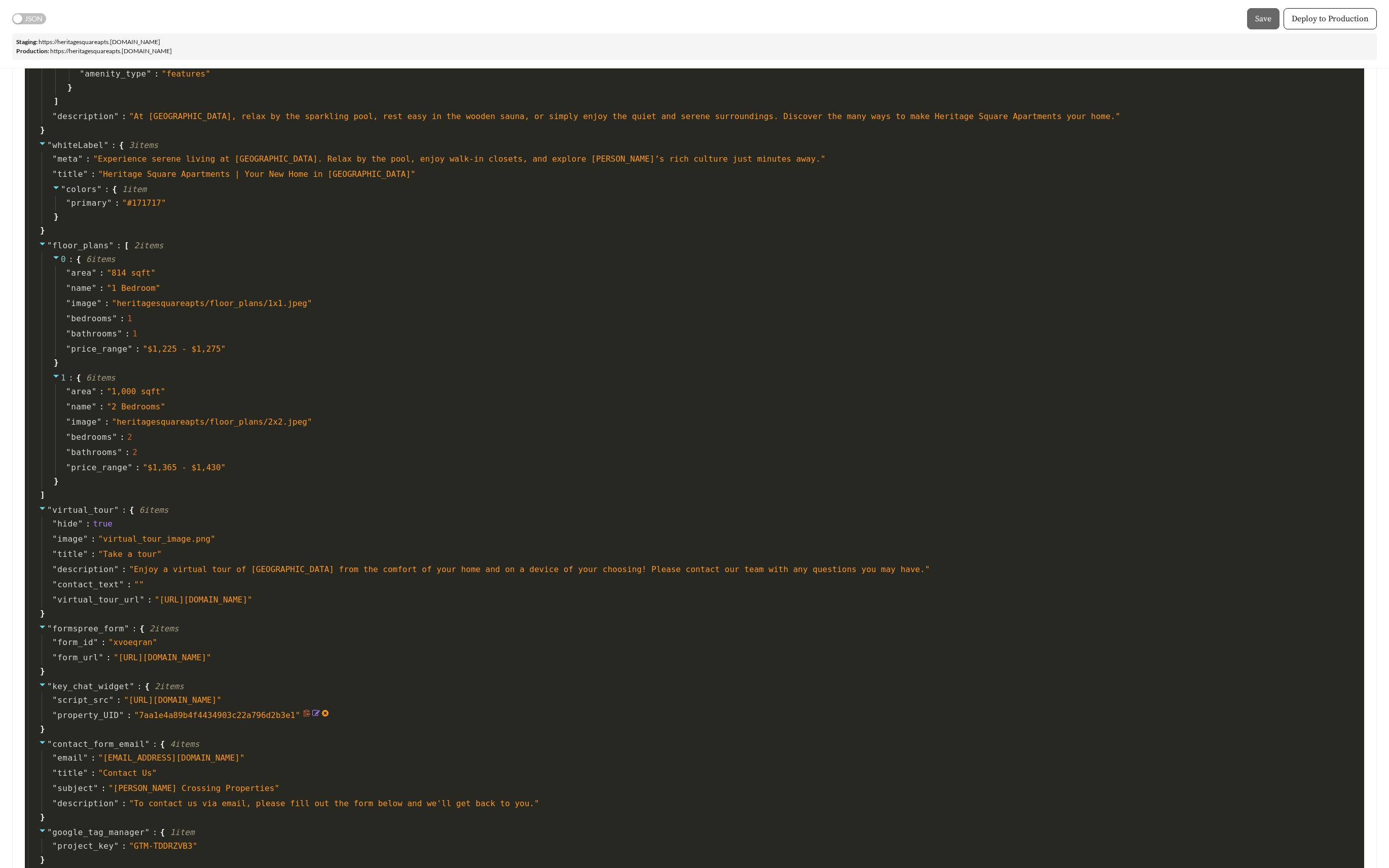
click at [313, 710] on icon at bounding box center [316, 713] width 7 height 6
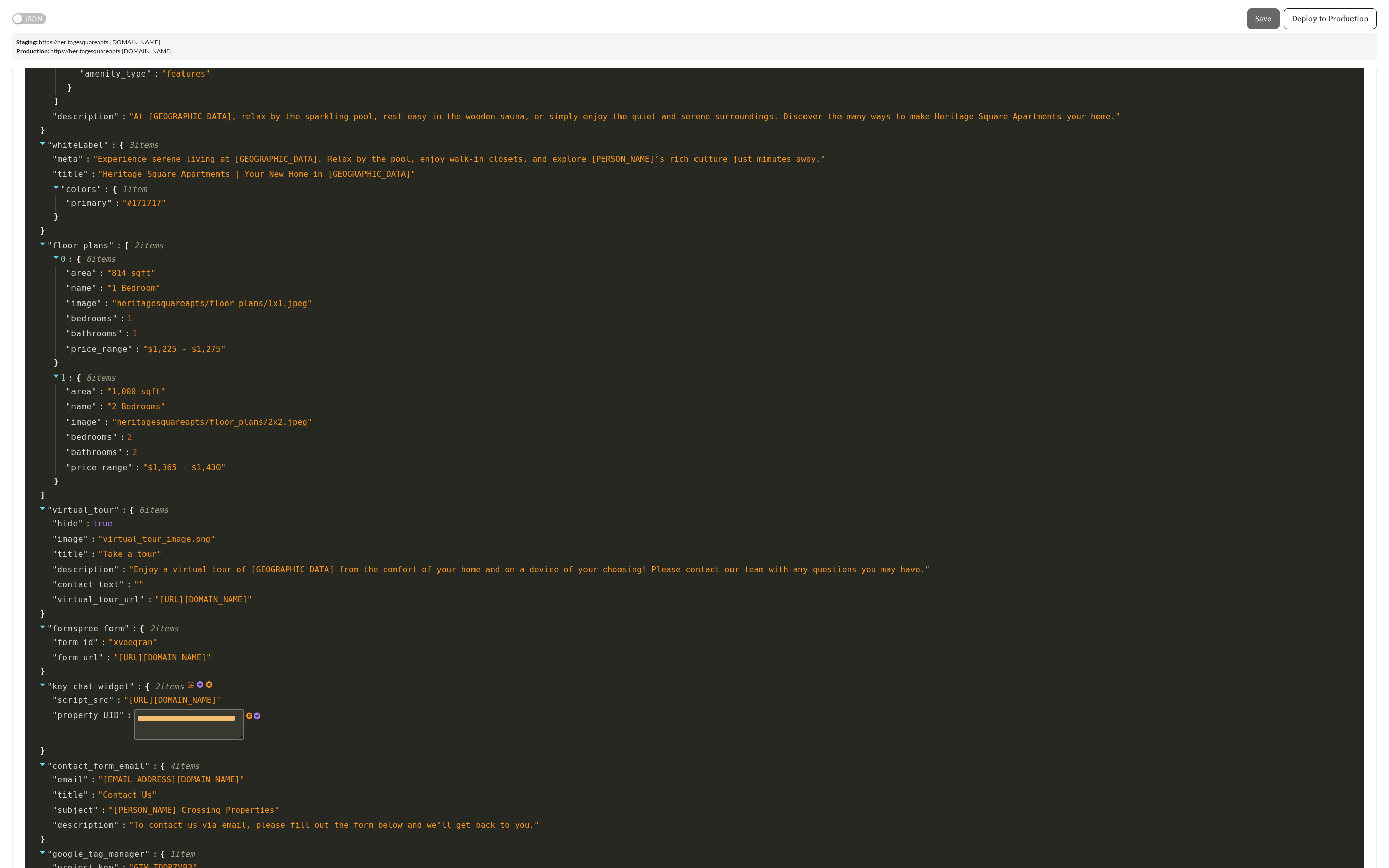
drag, startPoint x: 194, startPoint y: 667, endPoint x: 117, endPoint y: 652, distance: 78.4
click at [117, 708] on div "**********" at bounding box center [701, 726] width 1320 height 37
paste textarea
type textarea "*"
type textarea "**********"
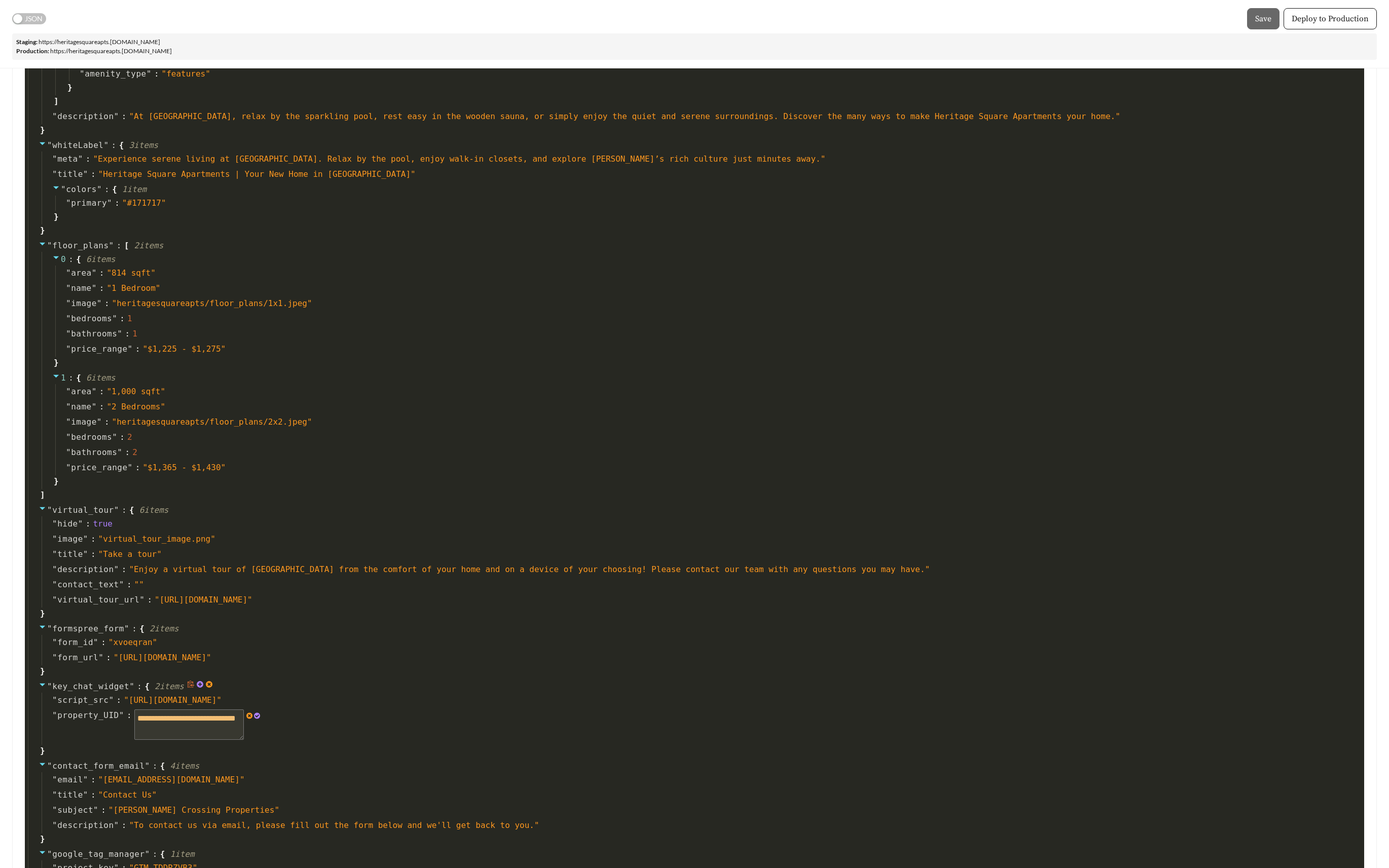
click at [255, 713] on icon at bounding box center [257, 716] width 6 height 6
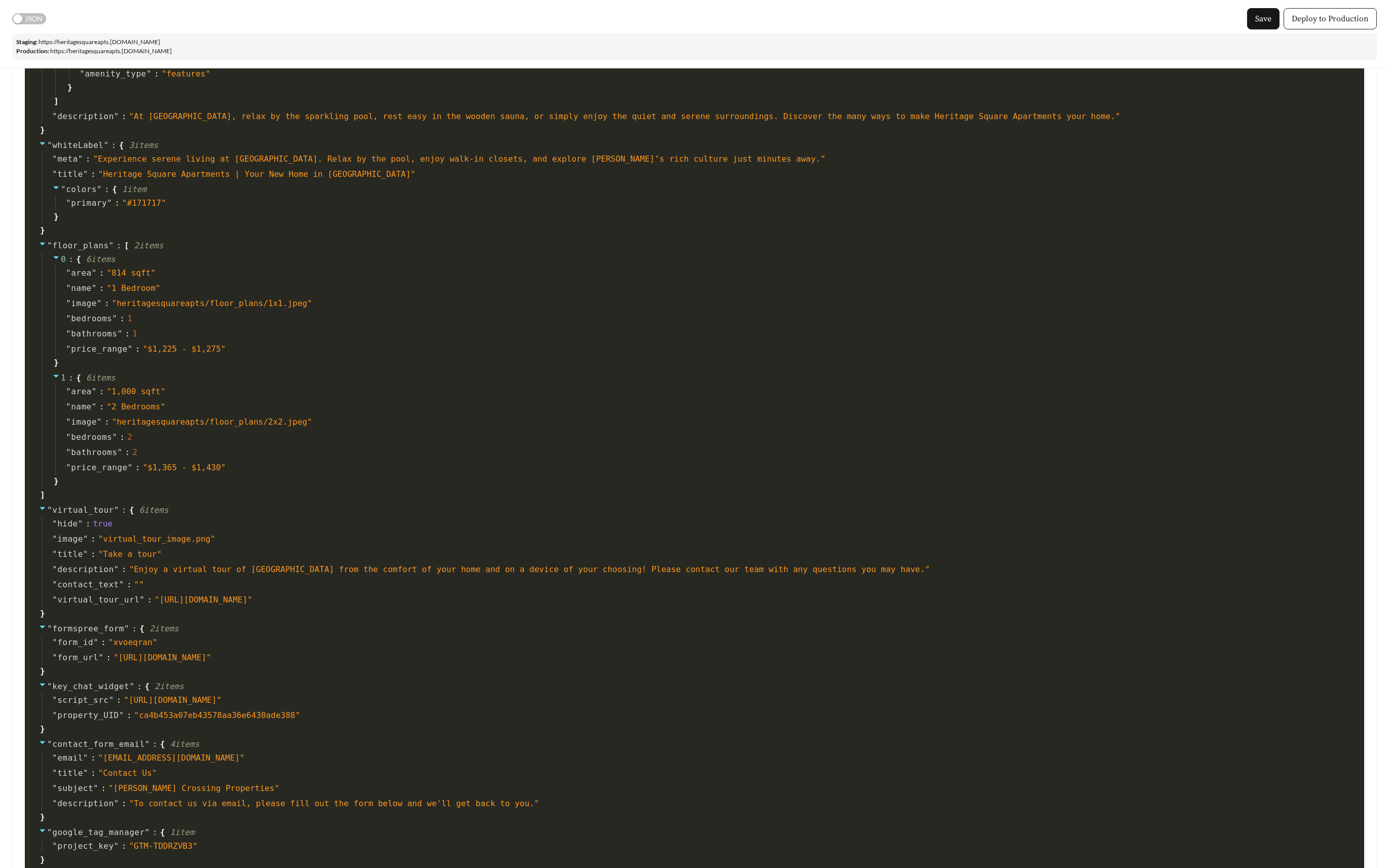
click at [1331, 22] on span "Deploy to Production" at bounding box center [1329, 19] width 77 height 12
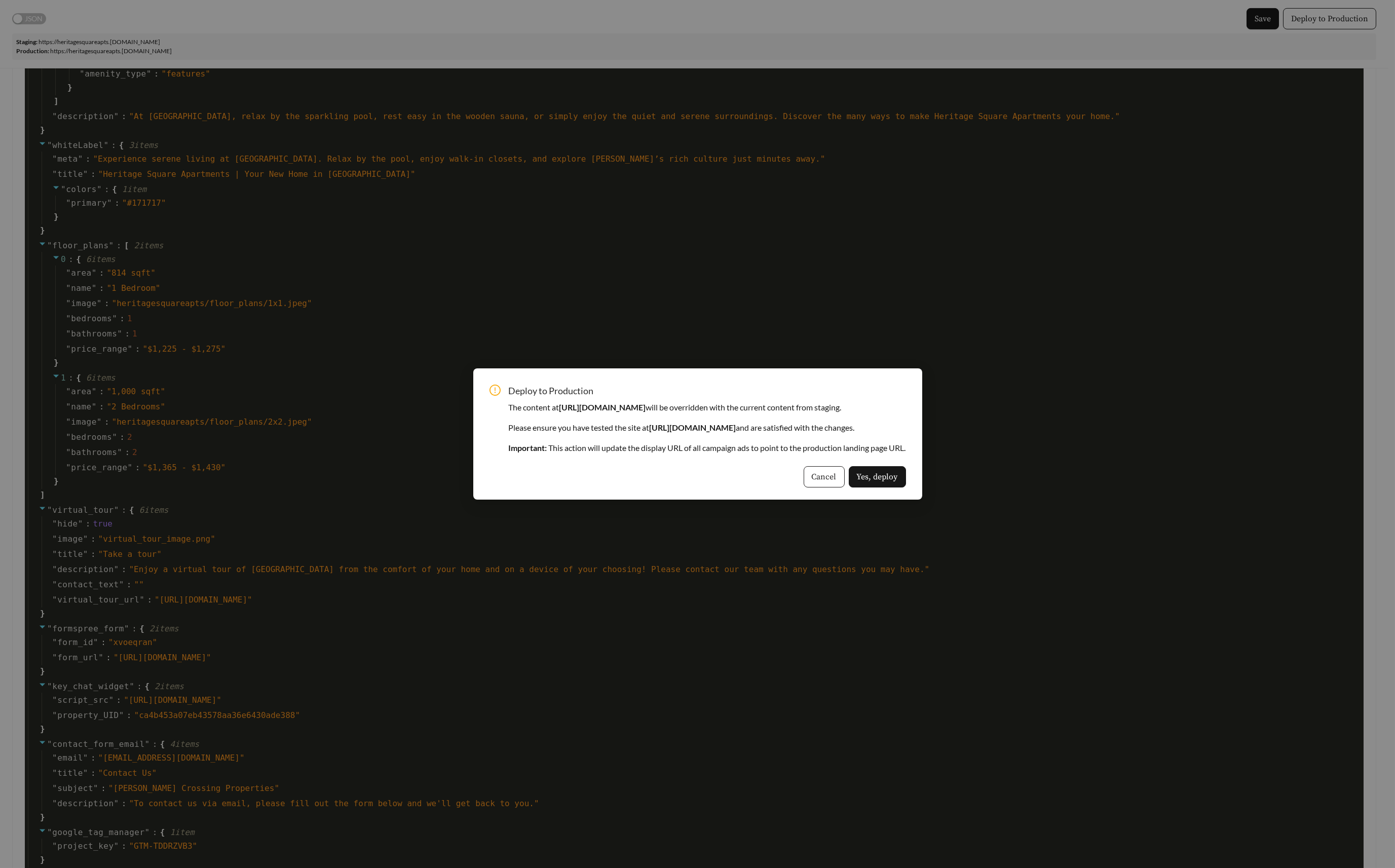
click at [836, 475] on span "Cancel" at bounding box center [824, 477] width 25 height 12
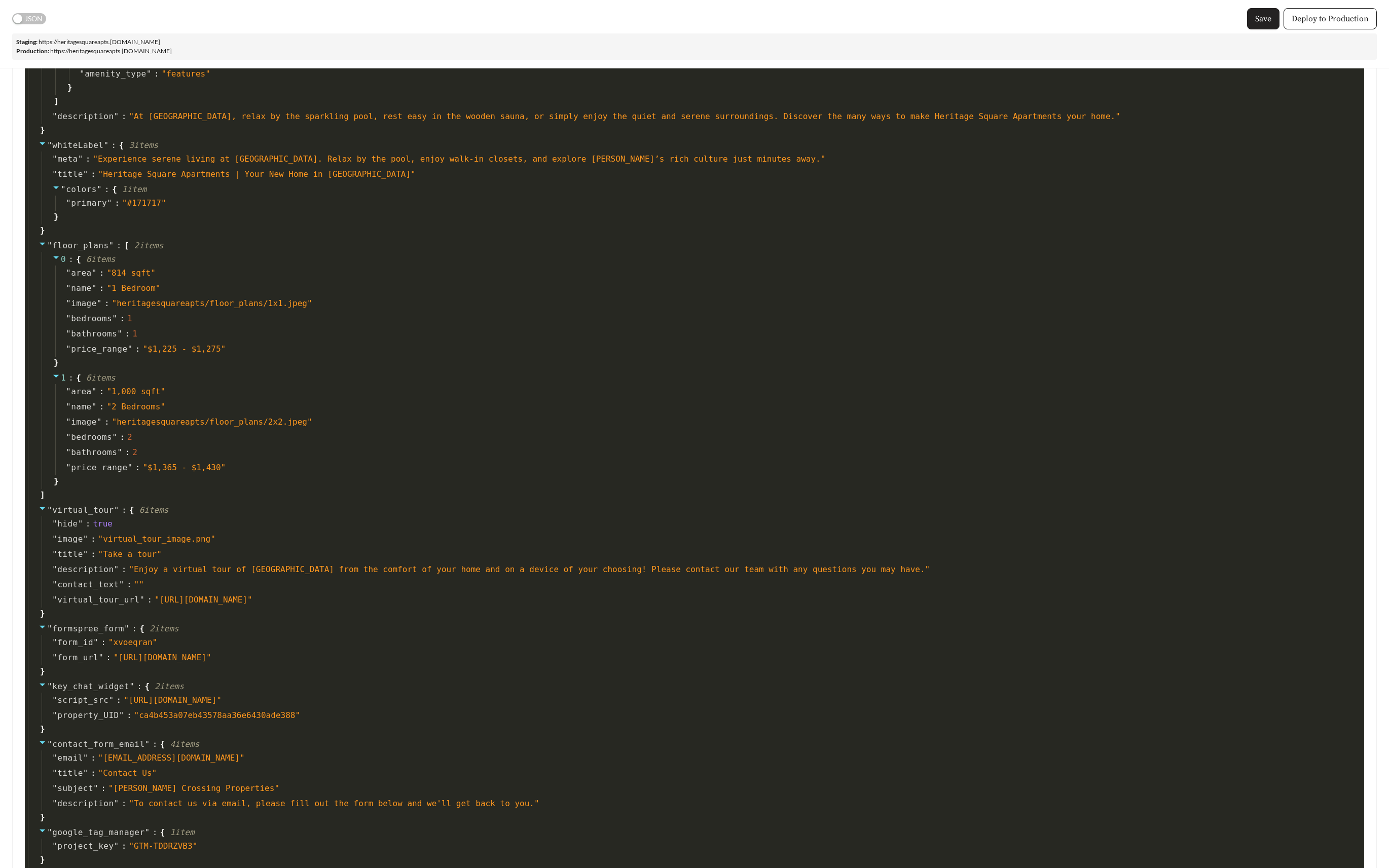
click at [1262, 12] on button "Save" at bounding box center [1263, 18] width 33 height 22
click at [1324, 20] on span "Deploy to Production" at bounding box center [1329, 19] width 77 height 12
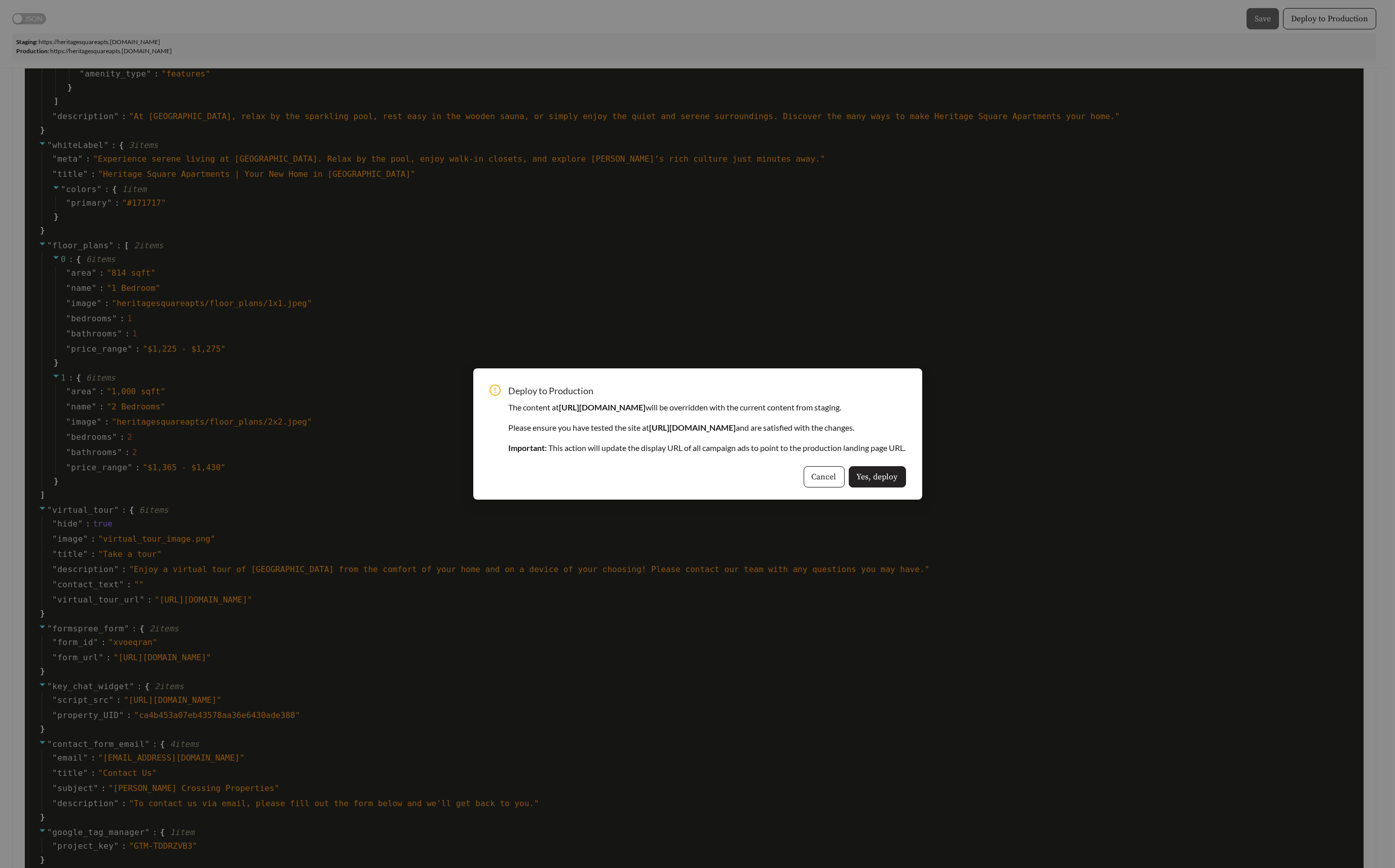
click at [898, 475] on span "Yes, deploy" at bounding box center [877, 477] width 41 height 12
